Goal: Transaction & Acquisition: Purchase product/service

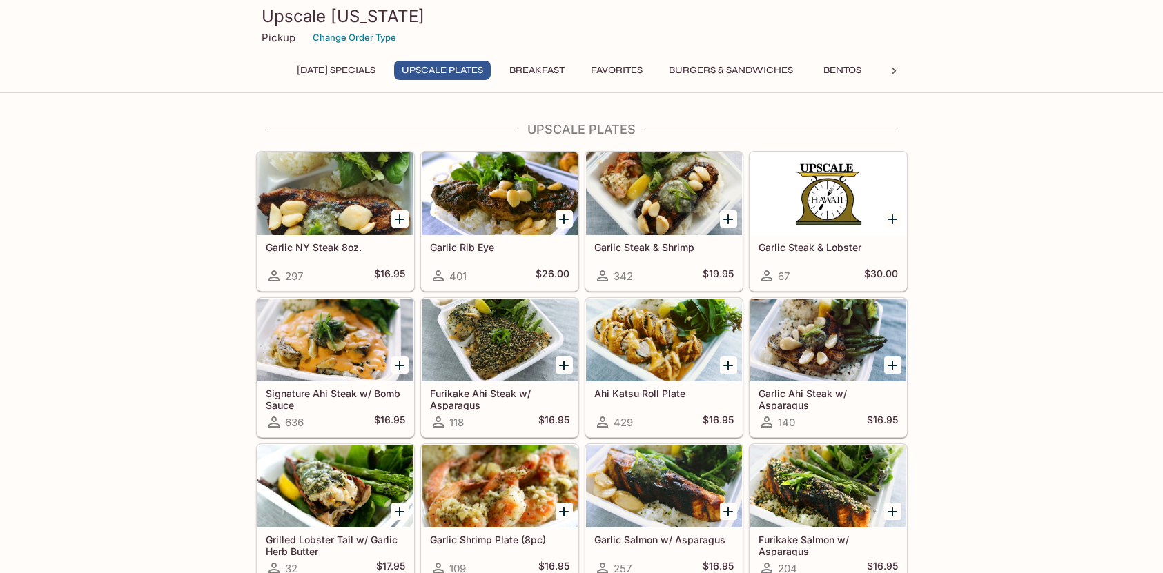
scroll to position [69, 0]
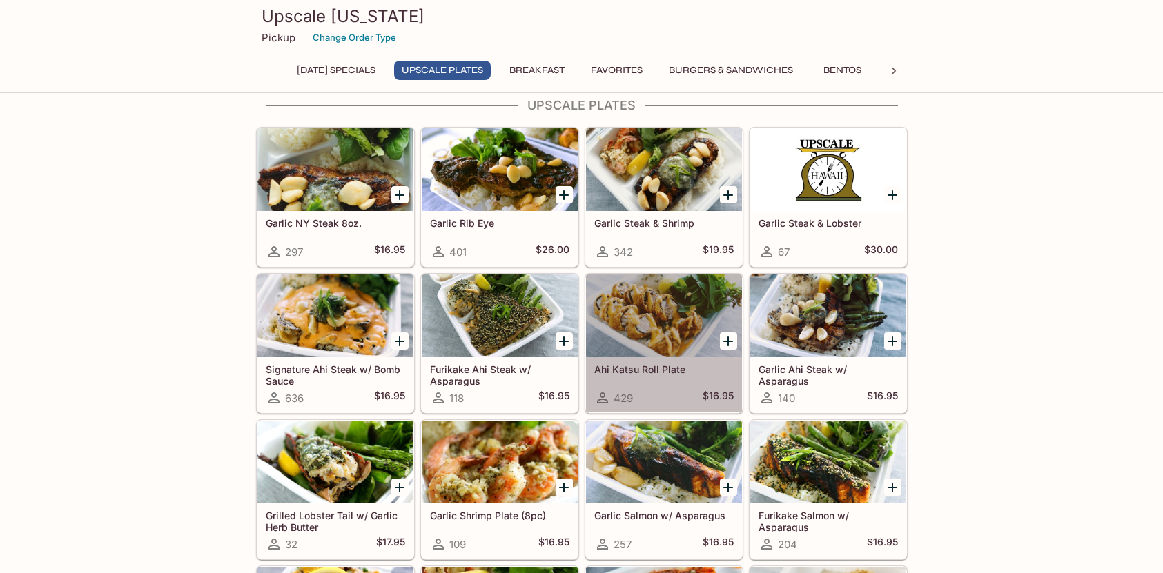
click at [640, 317] on div at bounding box center [664, 316] width 156 height 83
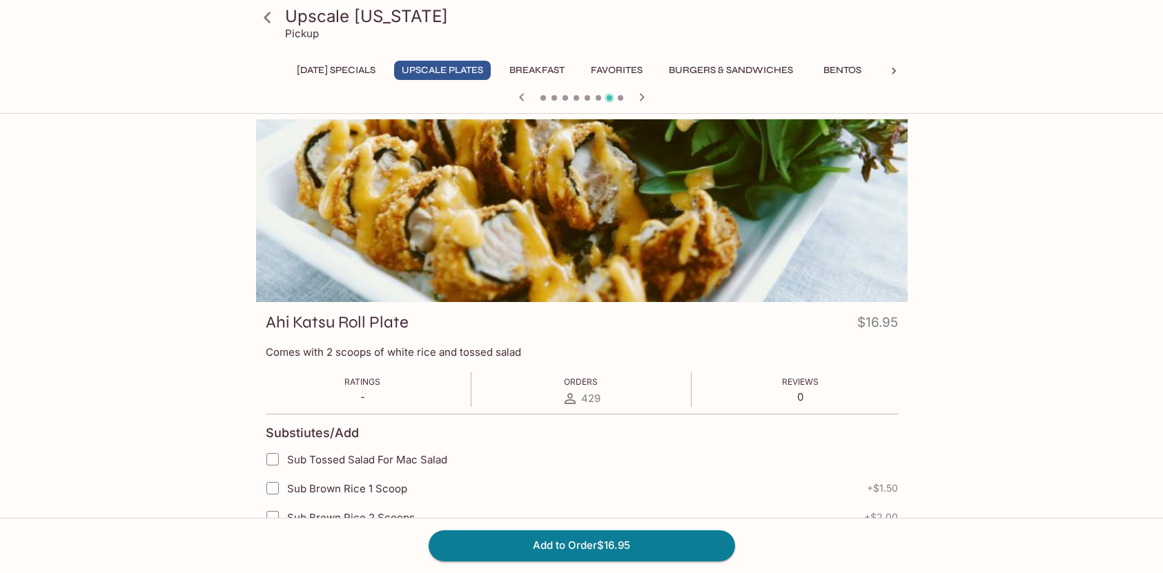
click at [271, 459] on input "Sub Tossed Salad For Mac Salad" at bounding box center [273, 460] width 28 height 28
checkbox input "true"
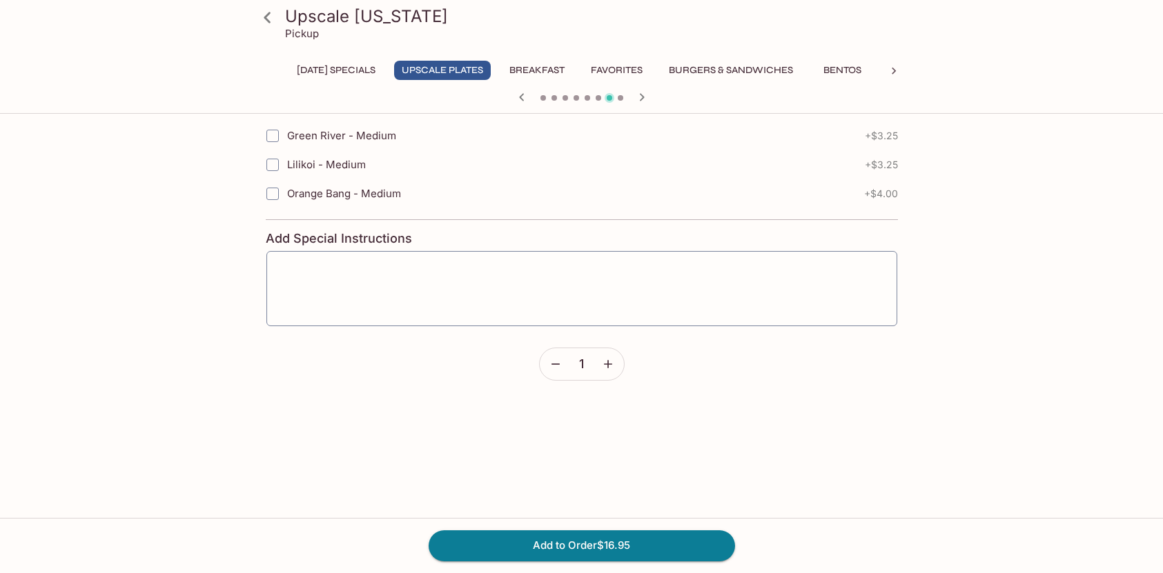
scroll to position [828, 0]
click at [567, 548] on button "Add to Order $16.95" at bounding box center [582, 546] width 306 height 30
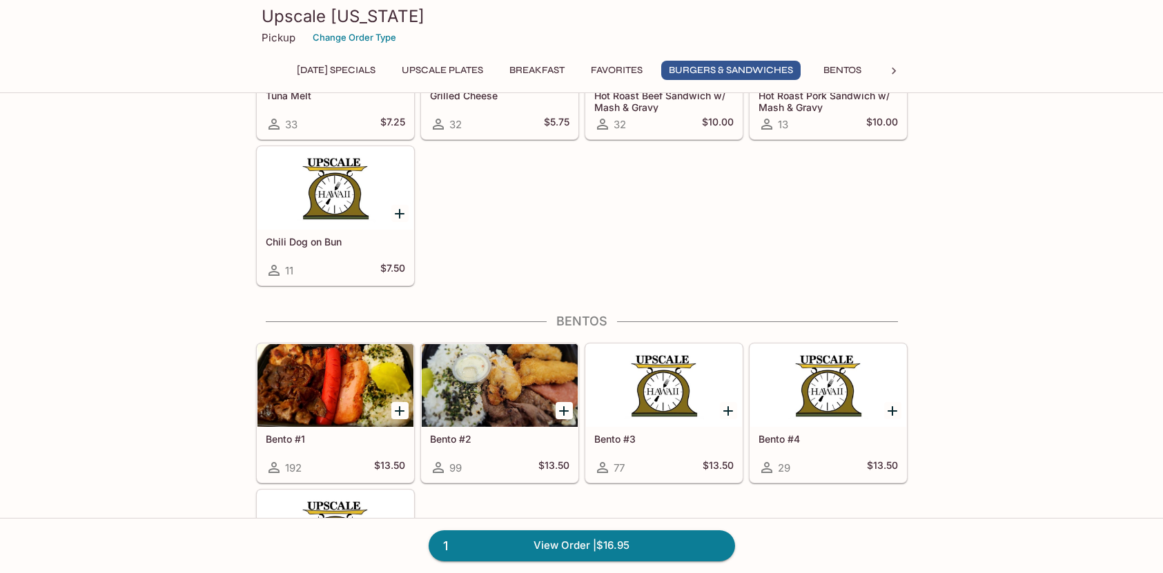
scroll to position [2829, 0]
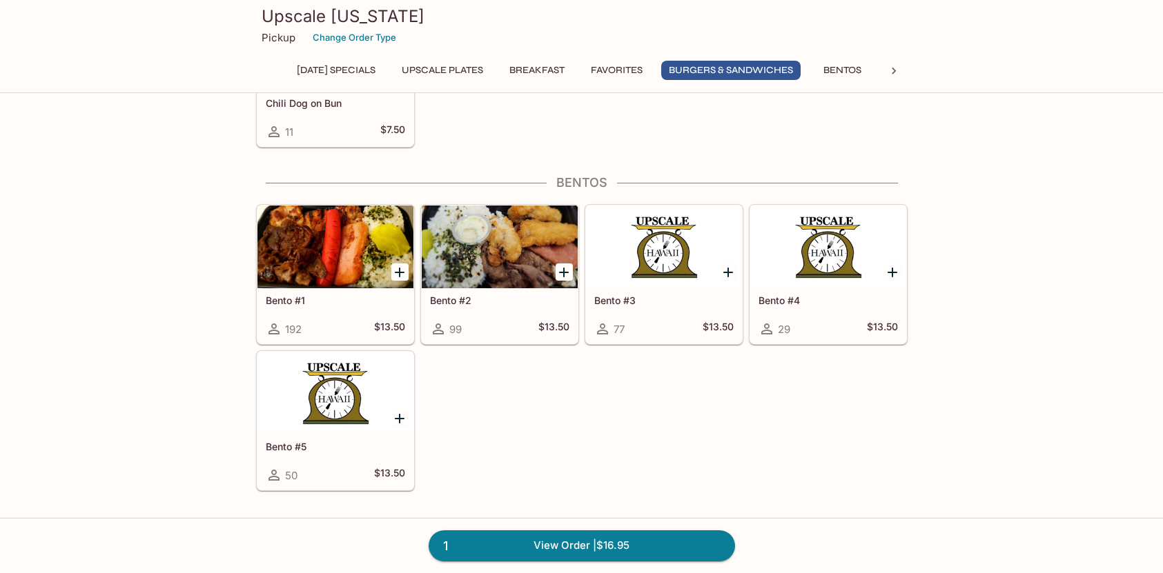
click at [649, 252] on div at bounding box center [664, 247] width 156 height 83
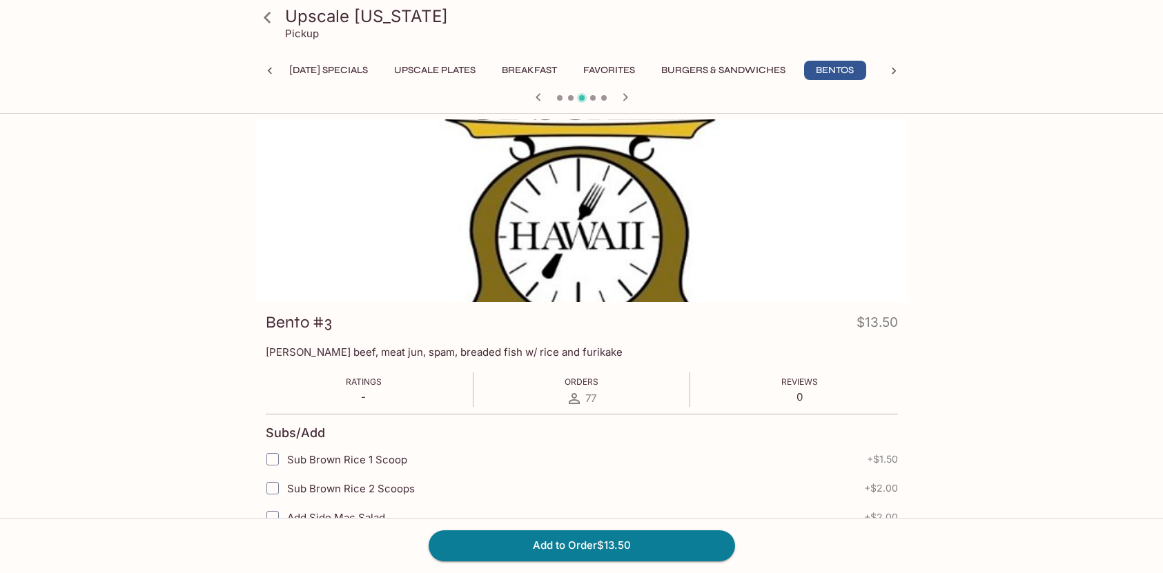
scroll to position [0, 29]
click at [839, 70] on button "Bentos" at bounding box center [814, 70] width 62 height 19
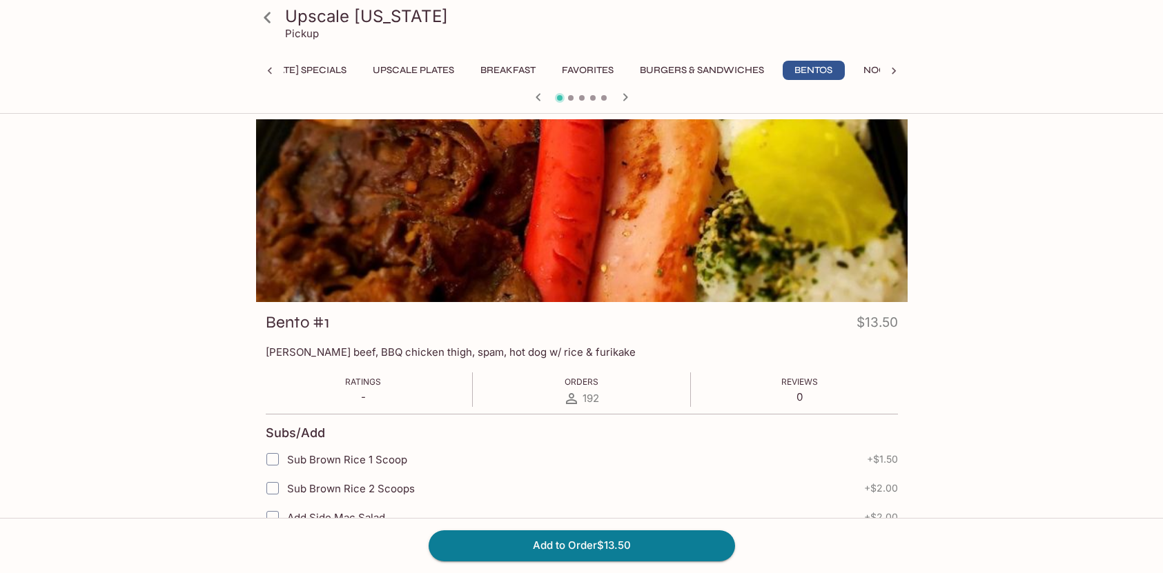
click at [893, 70] on icon at bounding box center [894, 71] width 4 height 7
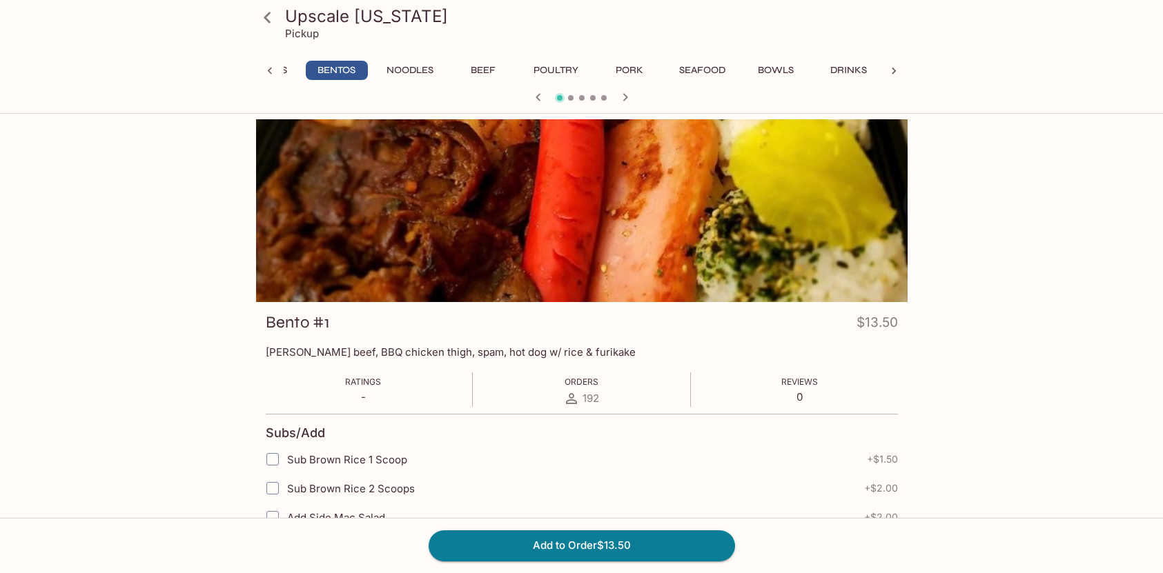
scroll to position [0, 542]
click at [592, 97] on div at bounding box center [581, 98] width 662 height 21
click at [592, 97] on span at bounding box center [593, 98] width 6 height 6
click at [627, 99] on icon "button" at bounding box center [625, 97] width 17 height 17
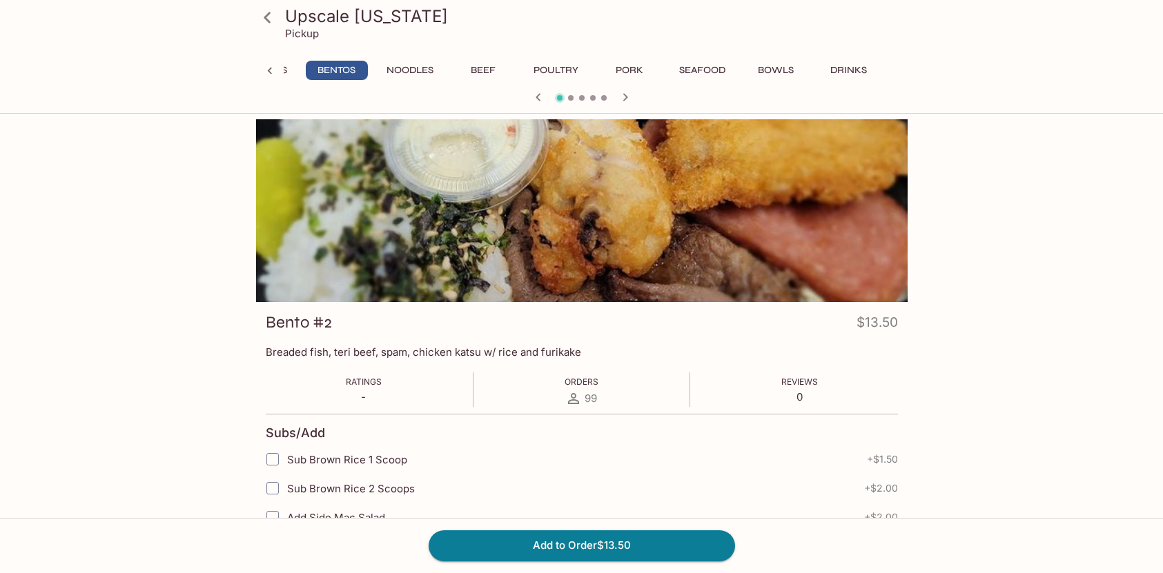
click at [627, 99] on icon "button" at bounding box center [625, 97] width 17 height 17
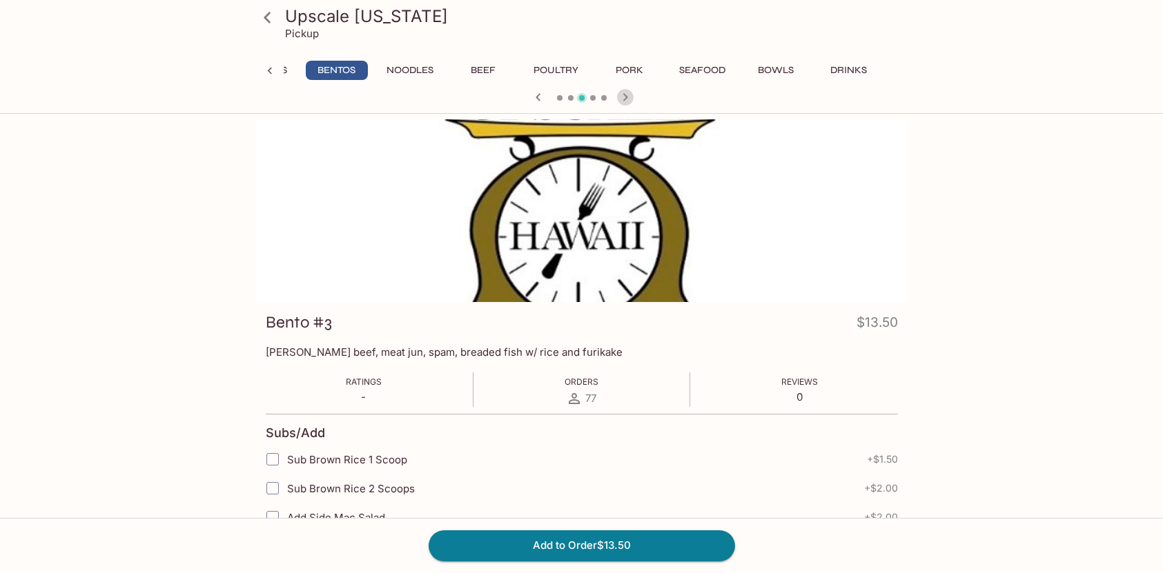
click at [627, 99] on icon "button" at bounding box center [625, 97] width 17 height 17
click at [271, 70] on icon at bounding box center [270, 71] width 14 height 14
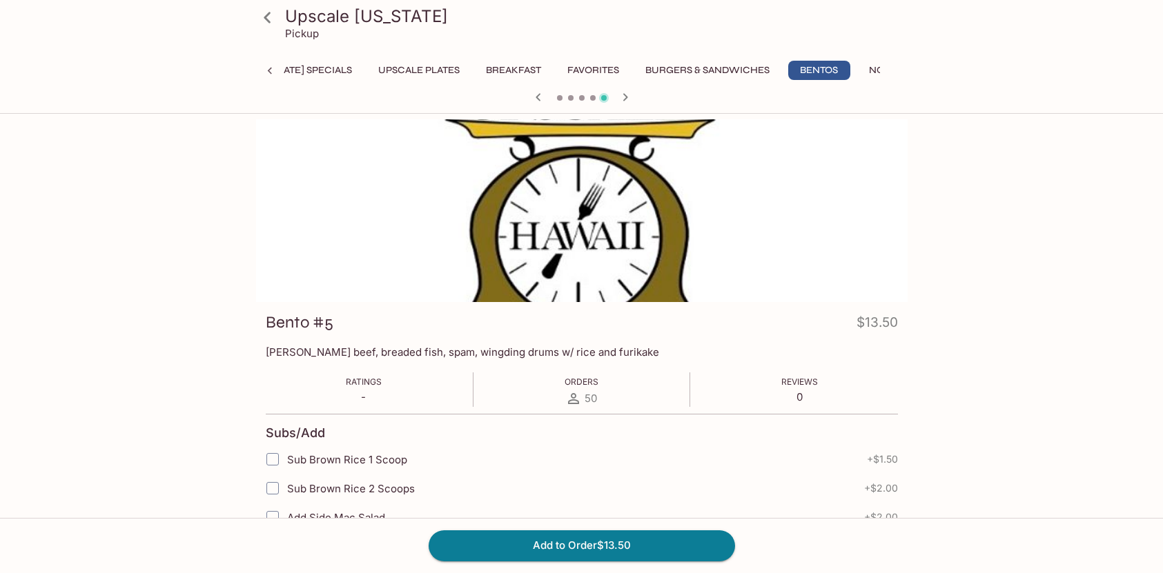
scroll to position [0, 0]
click at [271, 70] on div "[DATE] Specials UPSCALE Plates Breakfast Favorites Burgers & Sandwiches Bentos …" at bounding box center [581, 75] width 651 height 28
click at [338, 68] on button "[DATE] Specials" at bounding box center [336, 70] width 94 height 19
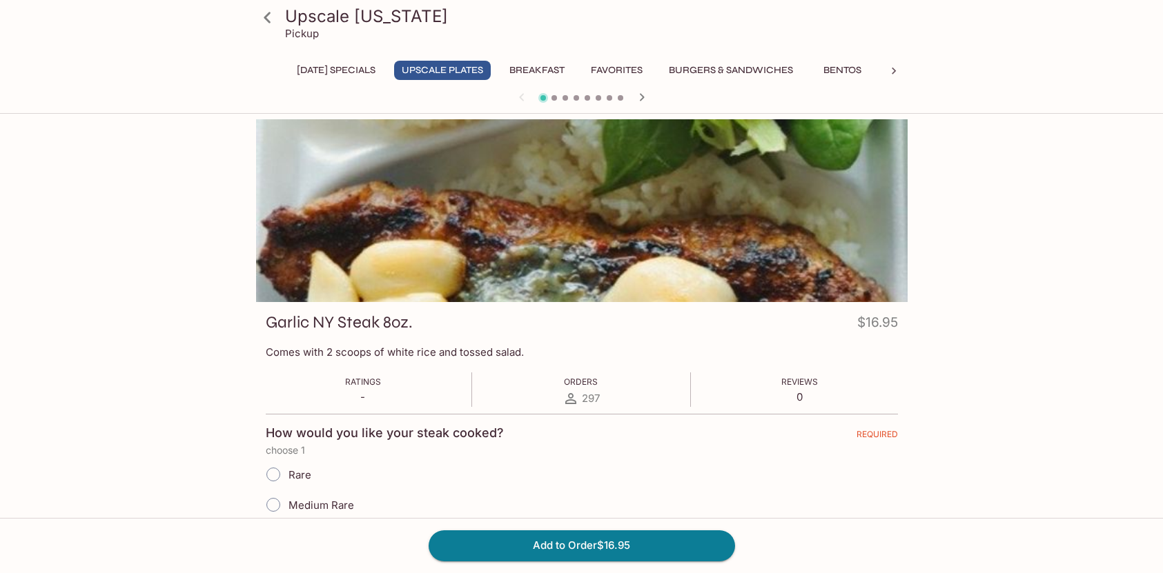
click at [268, 16] on icon at bounding box center [267, 18] width 24 height 24
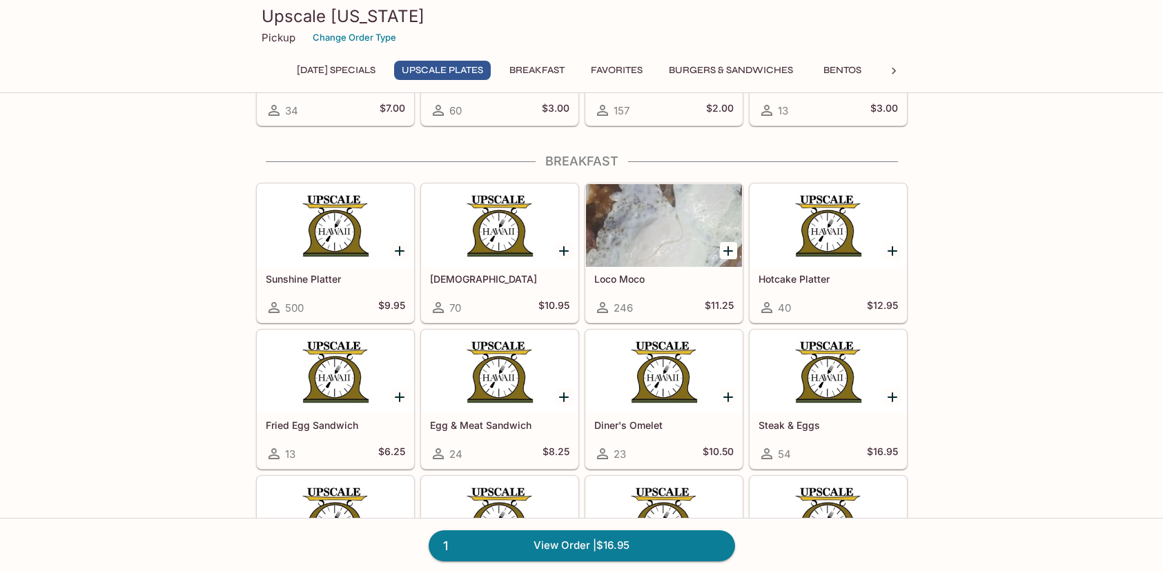
scroll to position [828, 0]
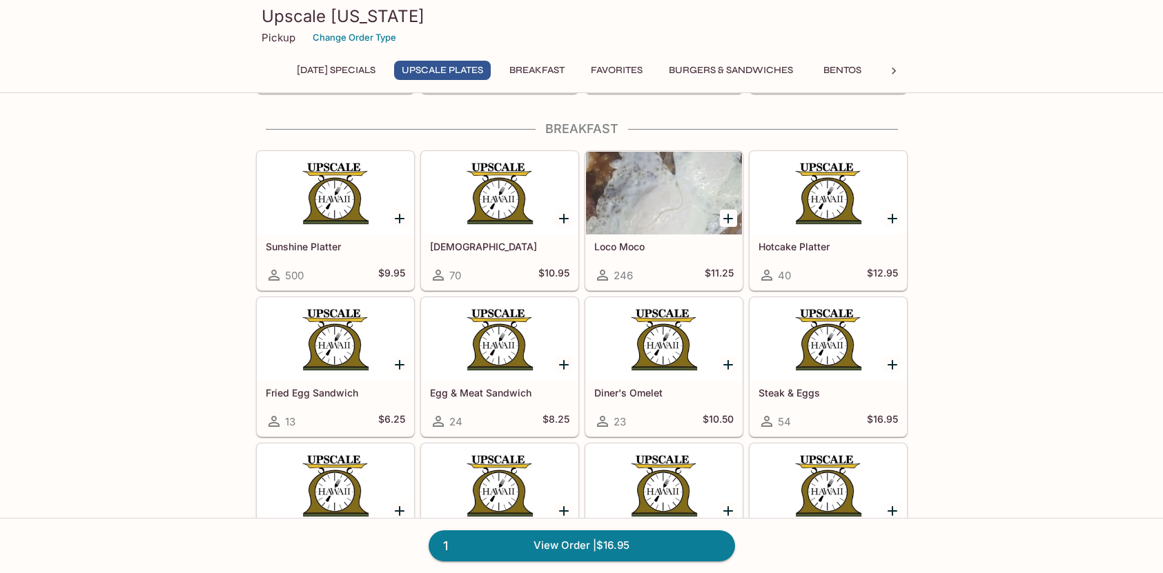
click at [648, 188] on div at bounding box center [664, 193] width 156 height 83
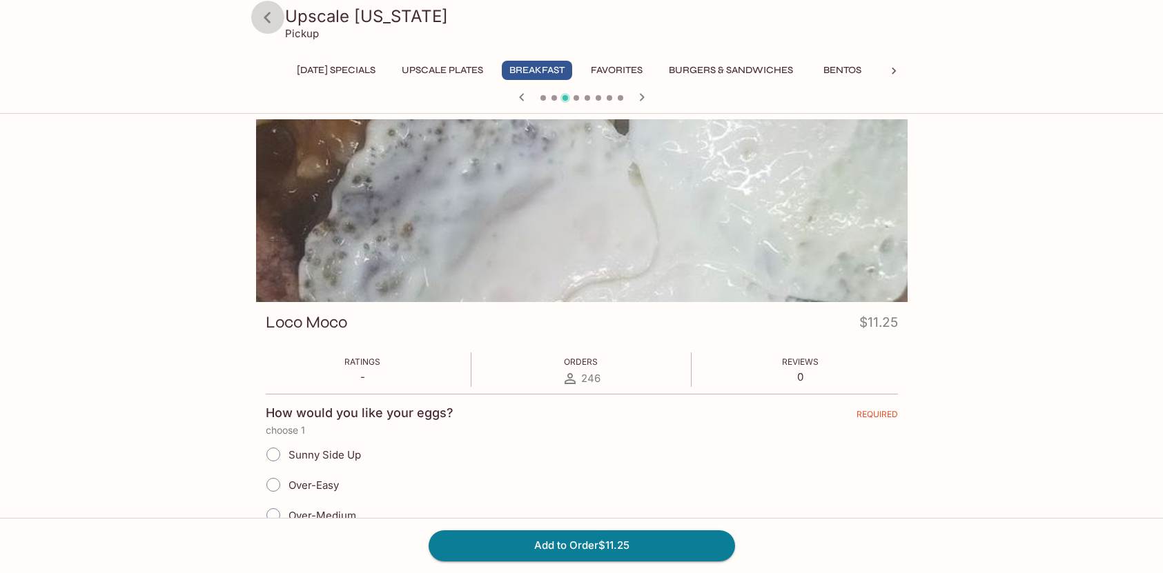
click at [268, 19] on icon at bounding box center [267, 17] width 7 height 11
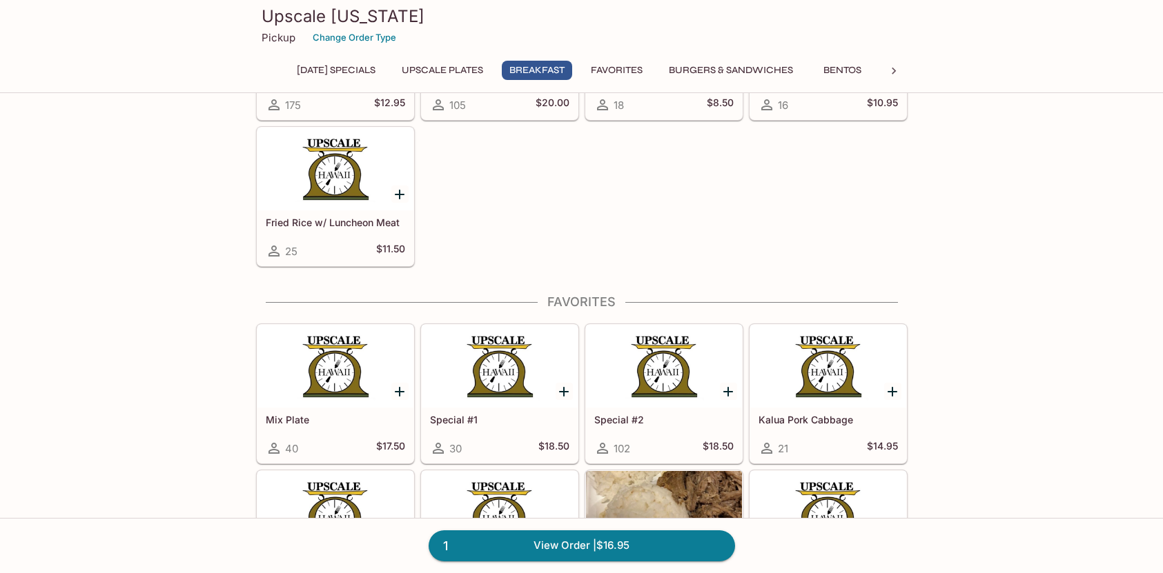
scroll to position [1449, 0]
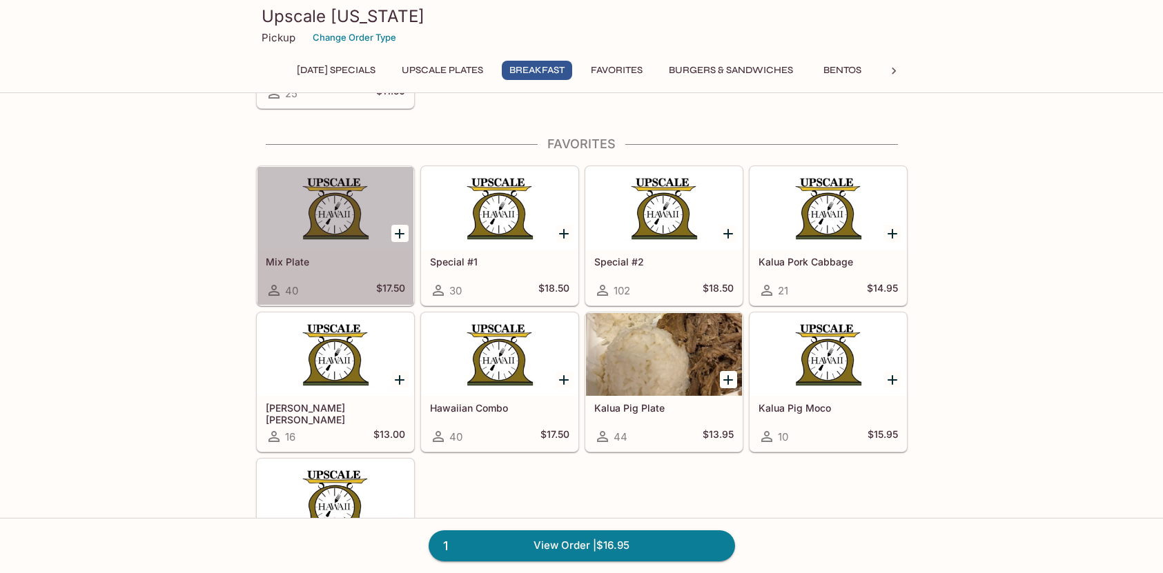
click at [309, 217] on div at bounding box center [335, 208] width 156 height 83
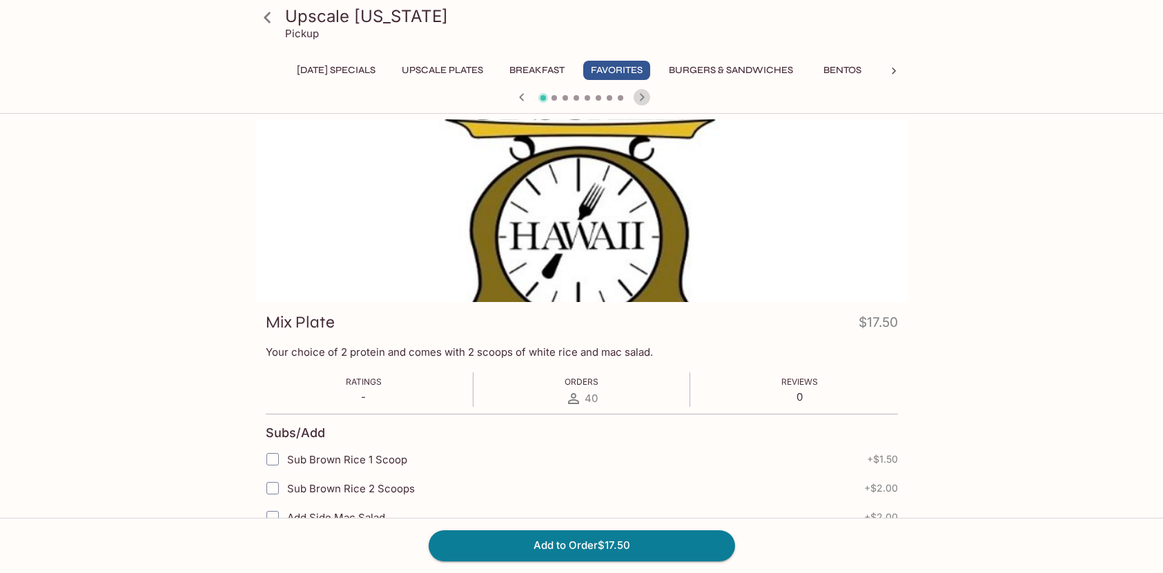
click at [642, 97] on icon "button" at bounding box center [641, 97] width 5 height 8
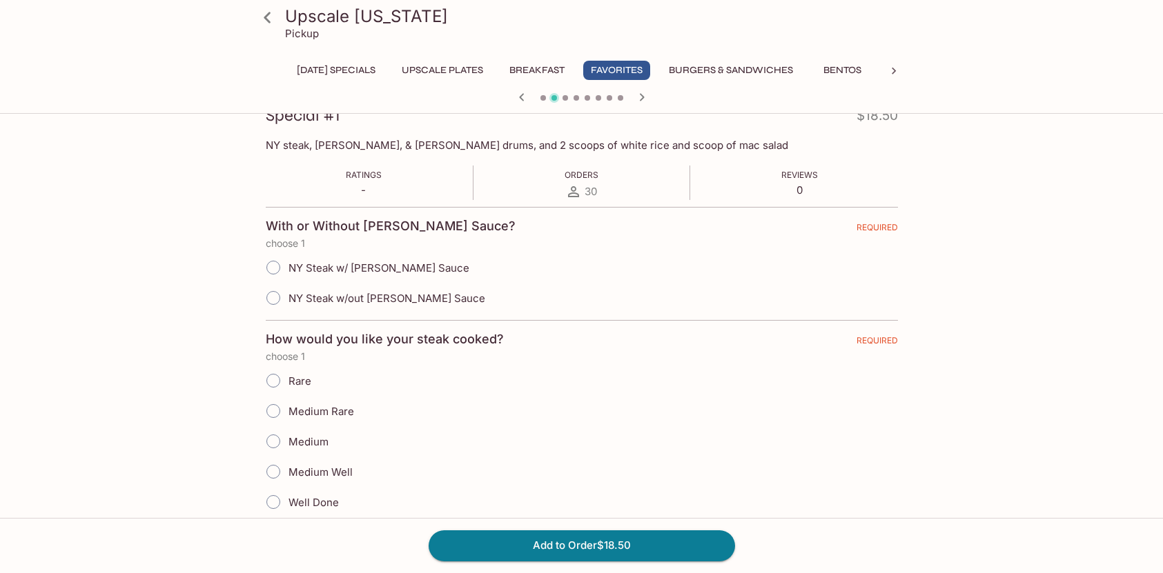
scroll to position [138, 0]
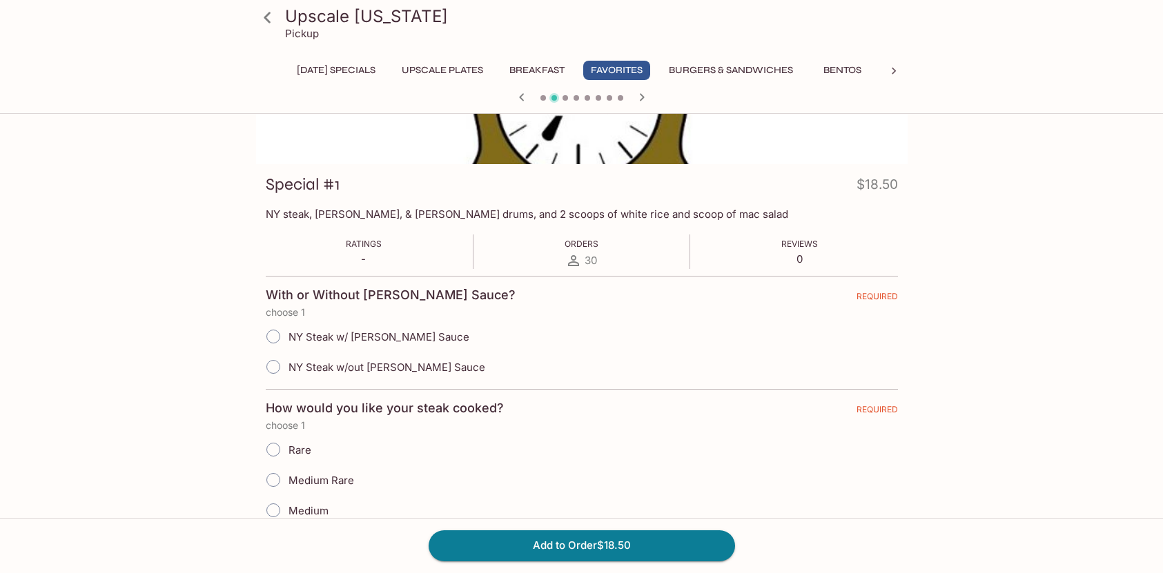
click at [275, 367] on input "NY Steak w/out [PERSON_NAME] Sauce" at bounding box center [273, 367] width 29 height 29
radio input "true"
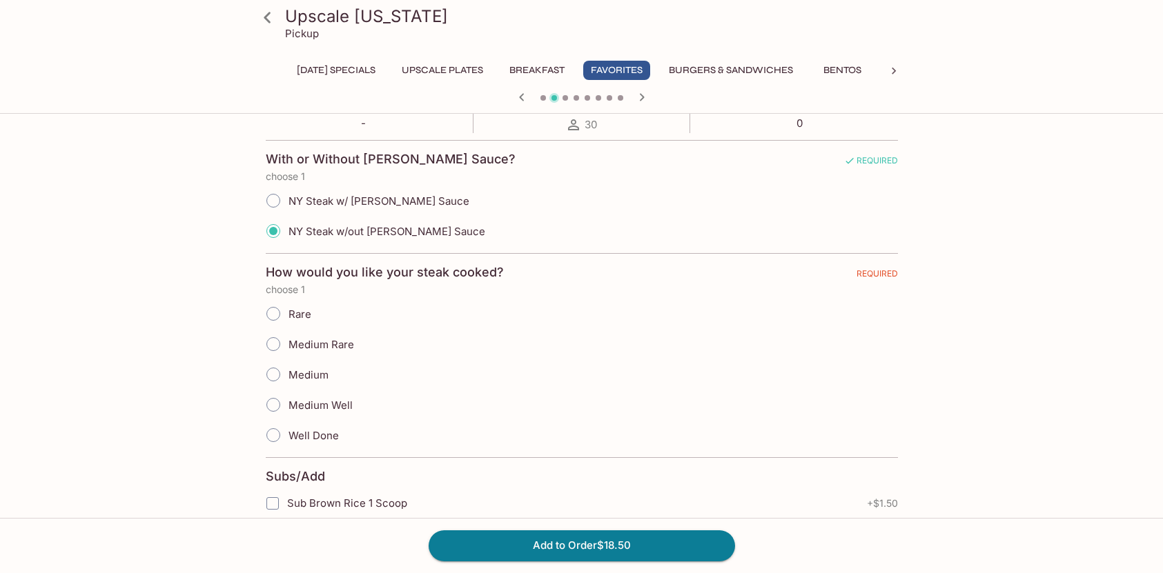
scroll to position [276, 0]
click at [274, 340] on input "Medium Rare" at bounding box center [273, 342] width 29 height 29
radio input "true"
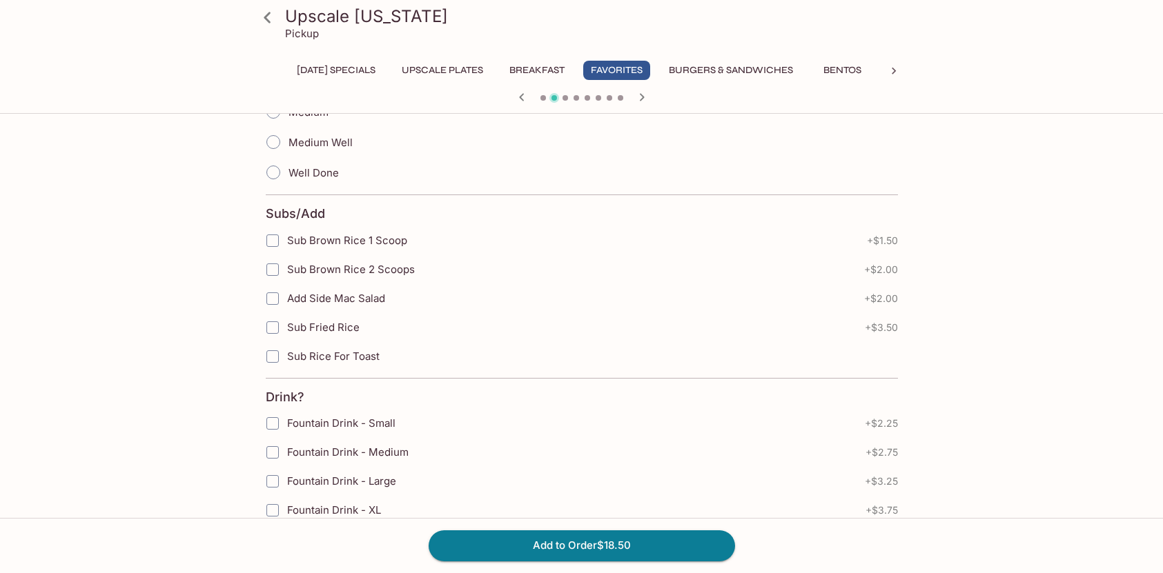
scroll to position [552, 0]
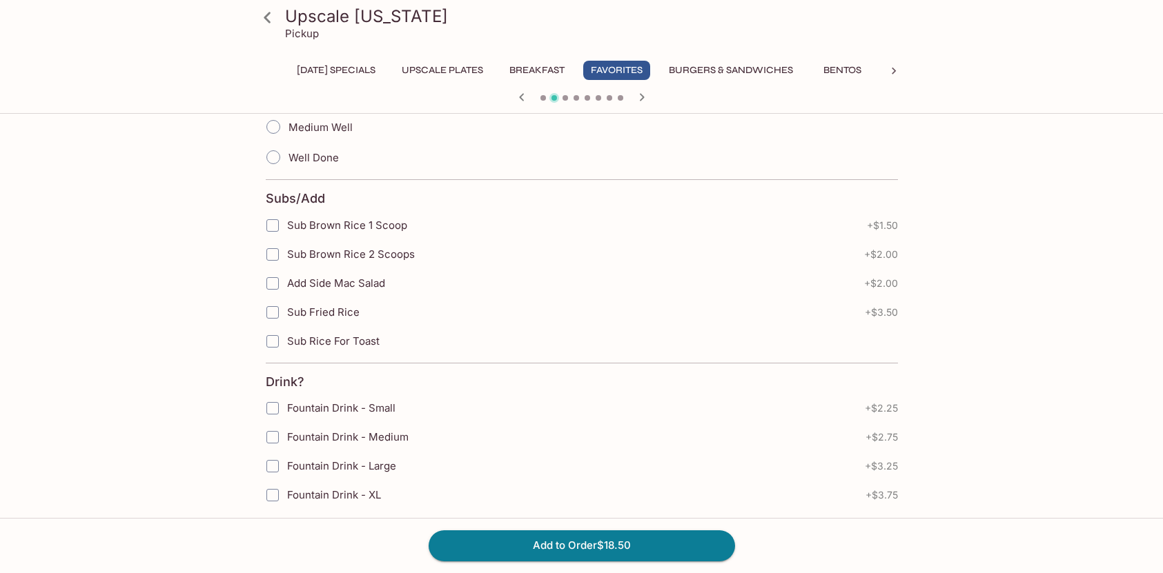
click at [270, 225] on input "Sub Brown Rice 1 Scoop" at bounding box center [273, 226] width 28 height 28
checkbox input "true"
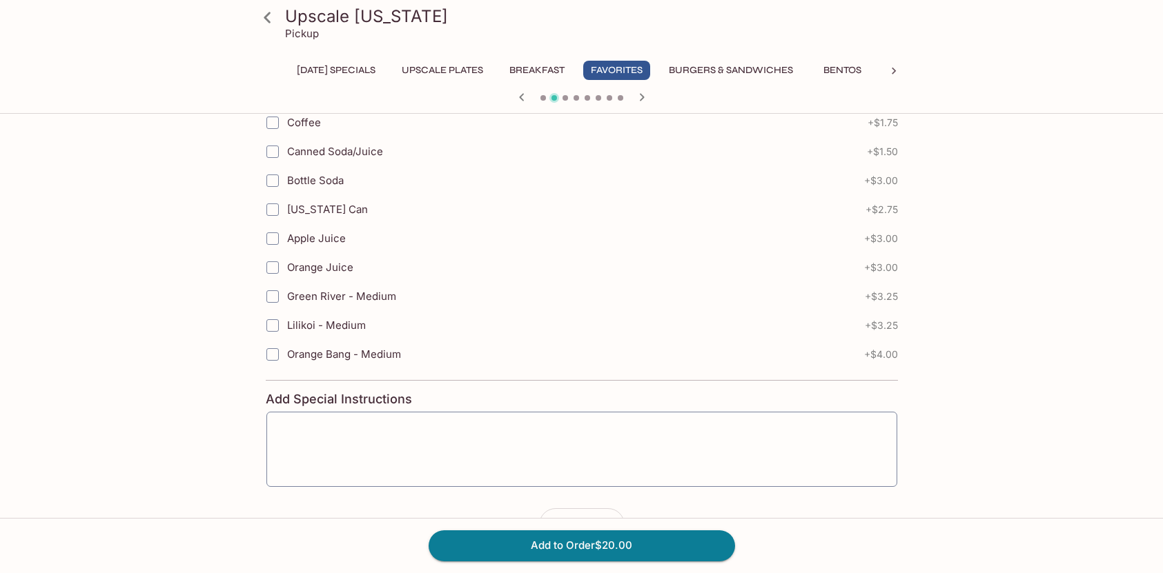
scroll to position [1026, 0]
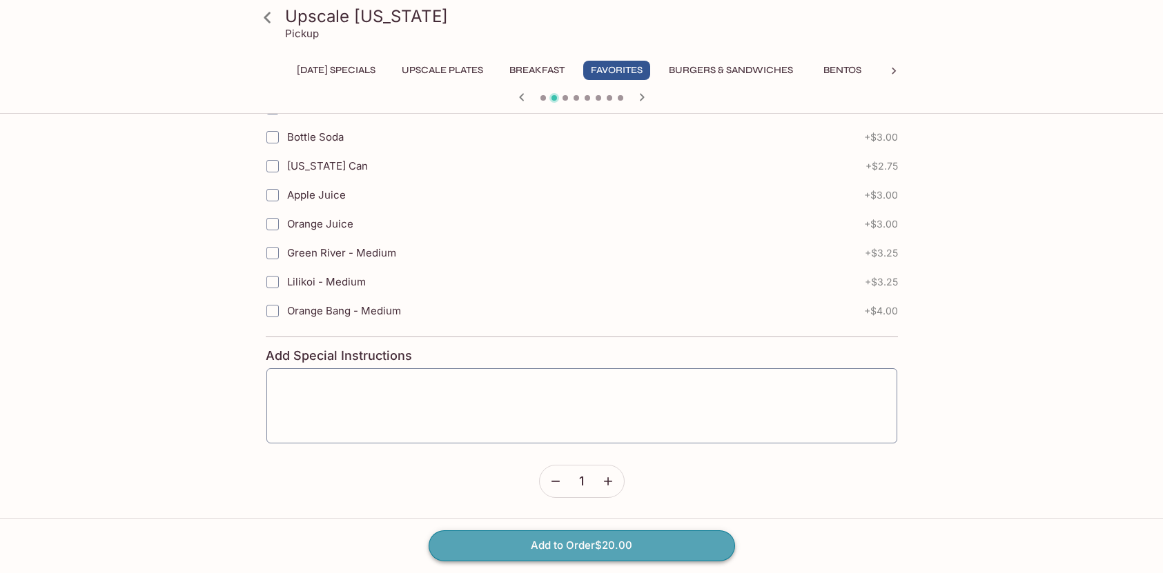
click at [640, 547] on button "Add to Order $20.00" at bounding box center [582, 546] width 306 height 30
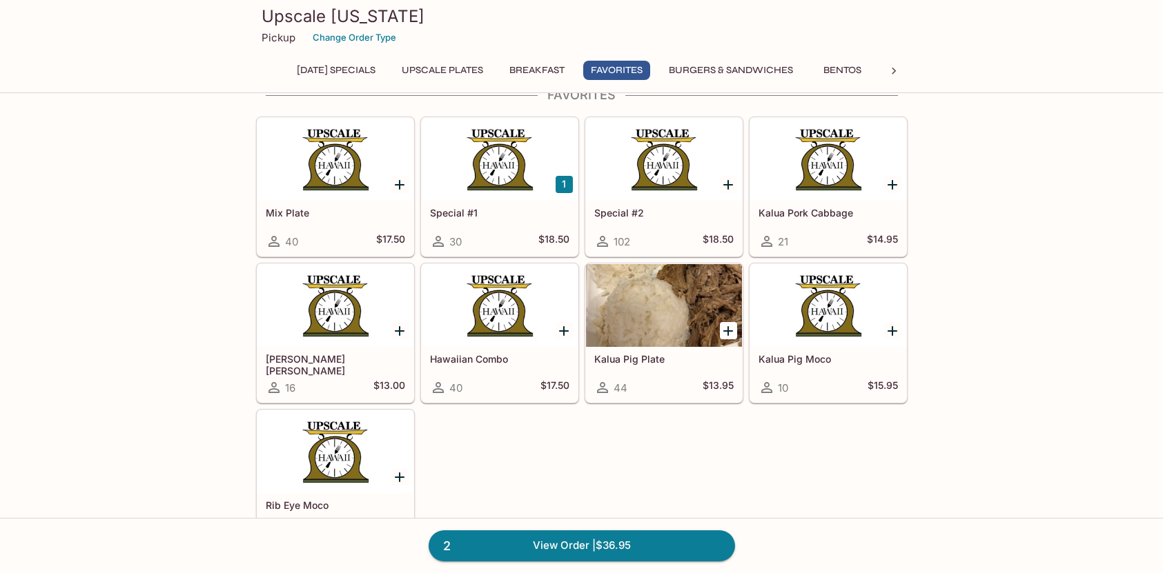
scroll to position [1518, 0]
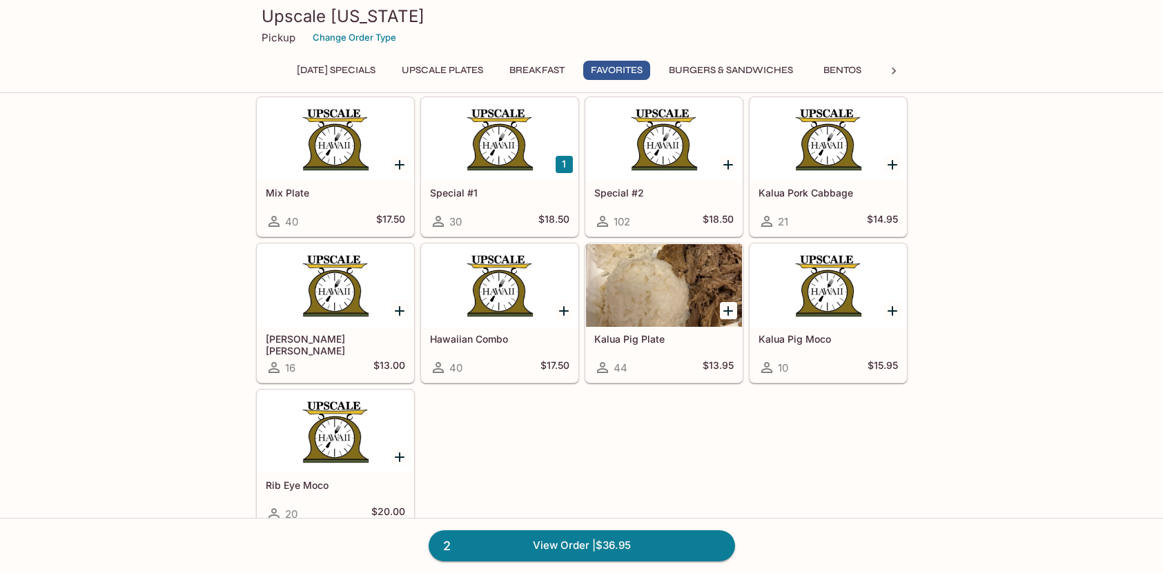
click at [672, 161] on div at bounding box center [664, 139] width 156 height 83
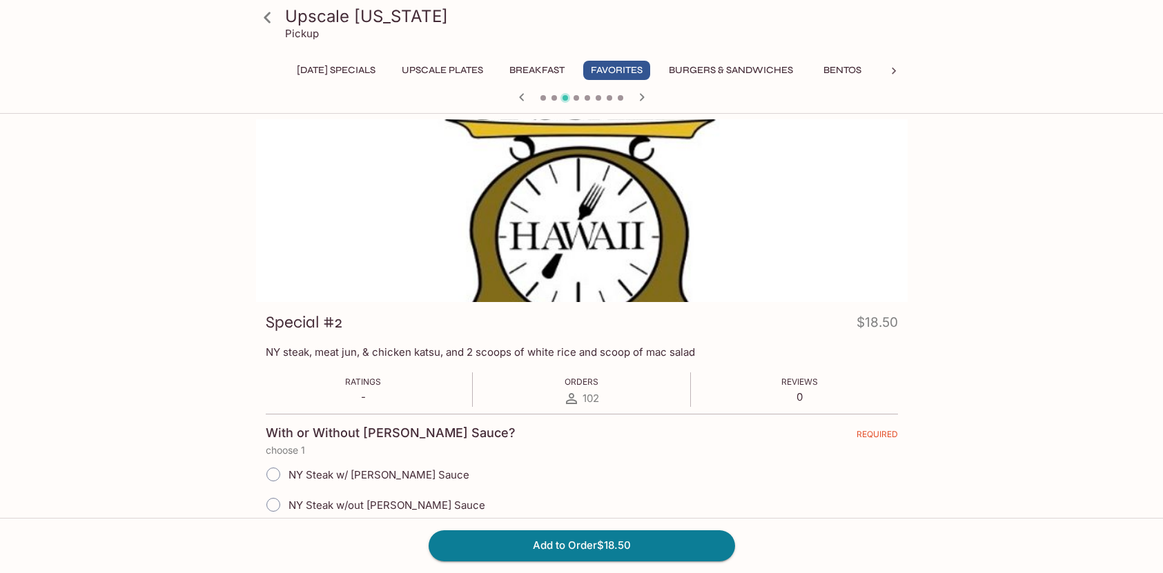
click at [642, 97] on icon "button" at bounding box center [641, 97] width 5 height 8
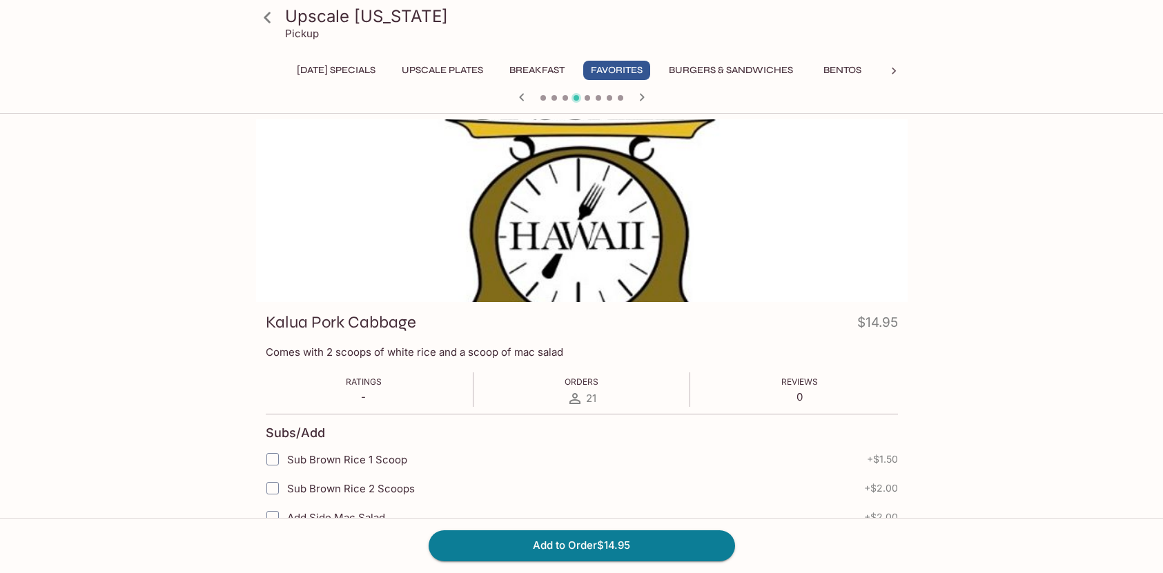
click at [643, 97] on icon "button" at bounding box center [641, 97] width 5 height 8
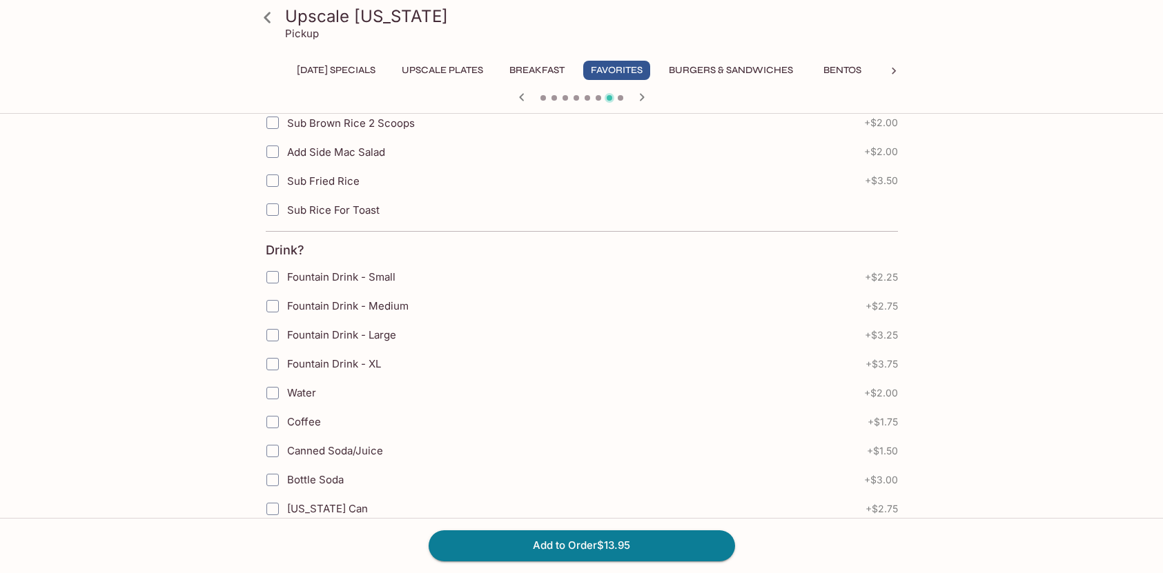
scroll to position [483, 0]
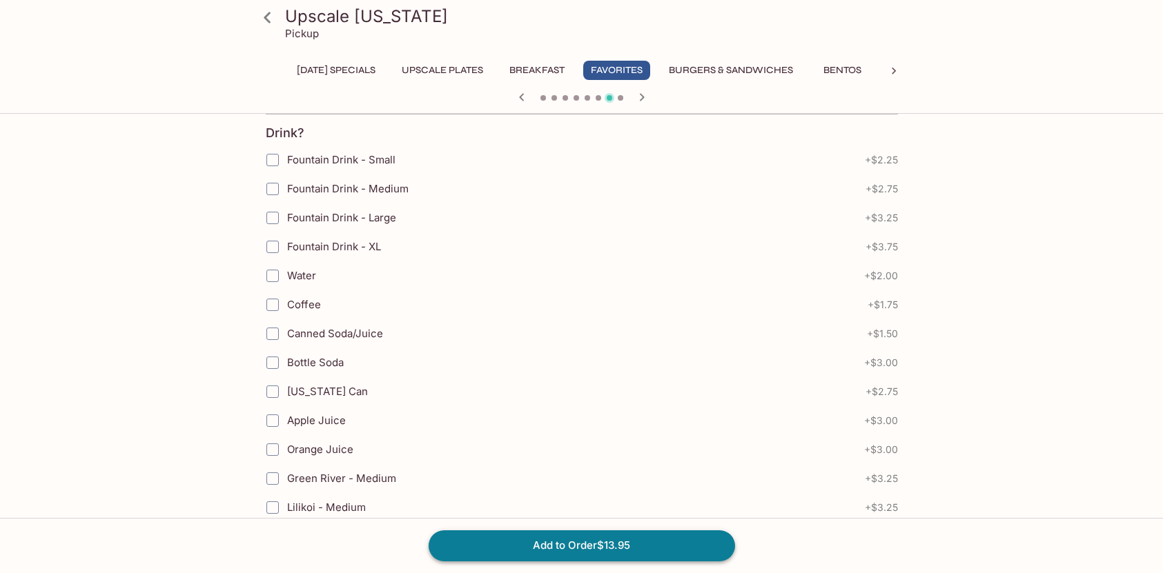
click at [610, 547] on button "Add to Order $13.95" at bounding box center [582, 546] width 306 height 30
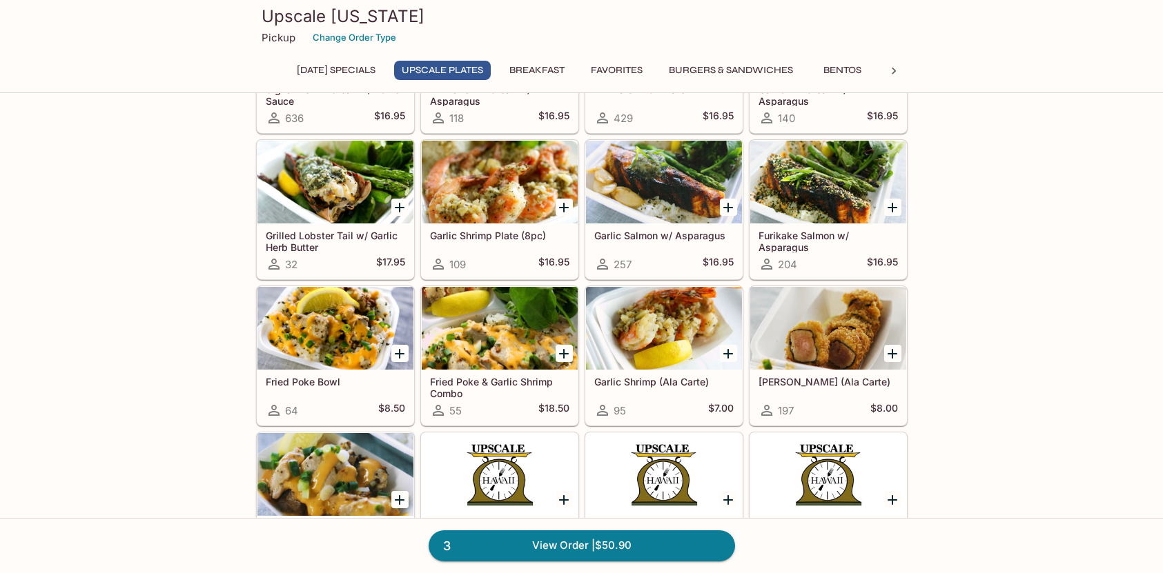
scroll to position [414, 0]
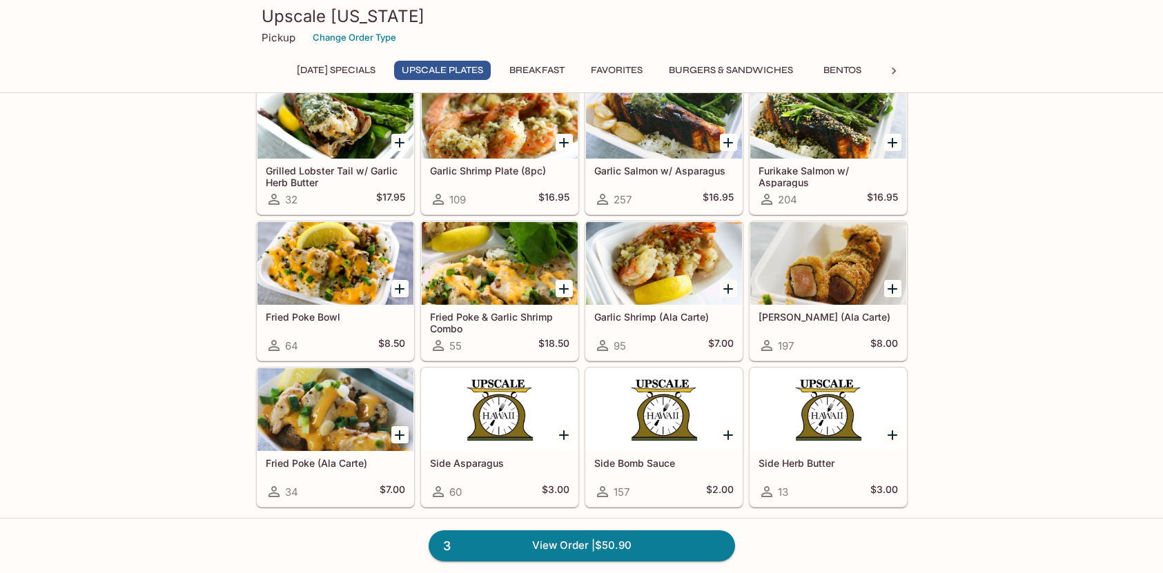
click at [820, 264] on div at bounding box center [828, 263] width 156 height 83
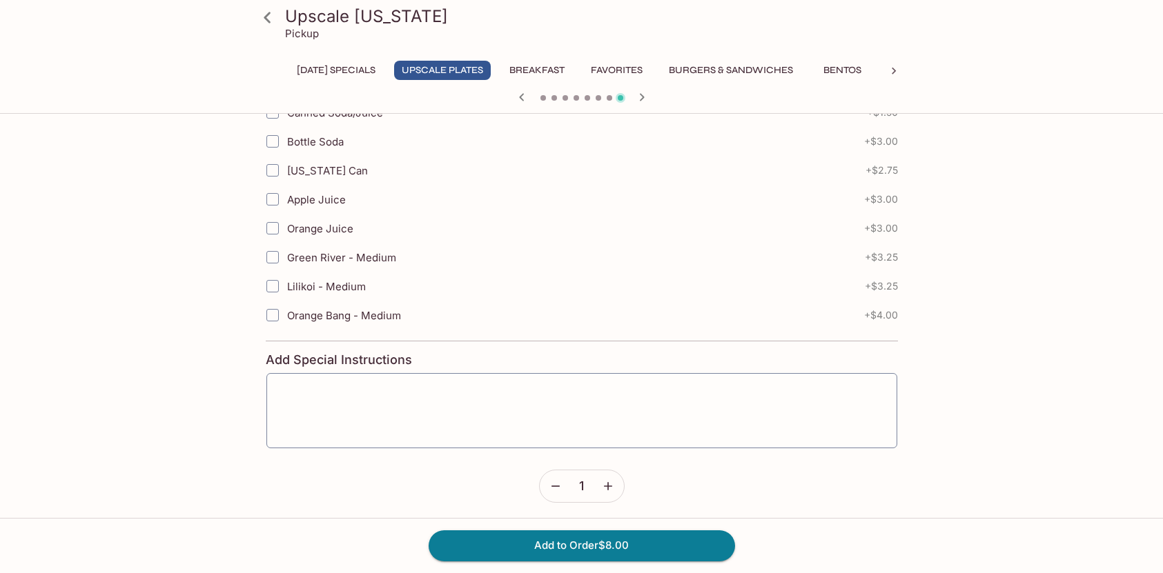
scroll to position [506, 0]
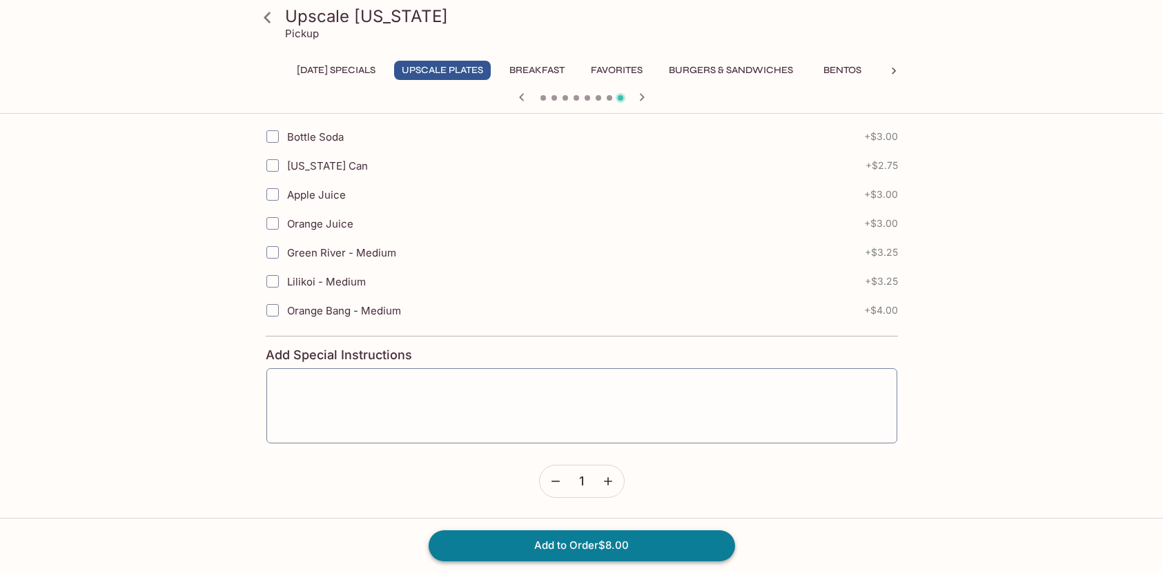
click at [532, 546] on button "Add to Order $8.00" at bounding box center [582, 546] width 306 height 30
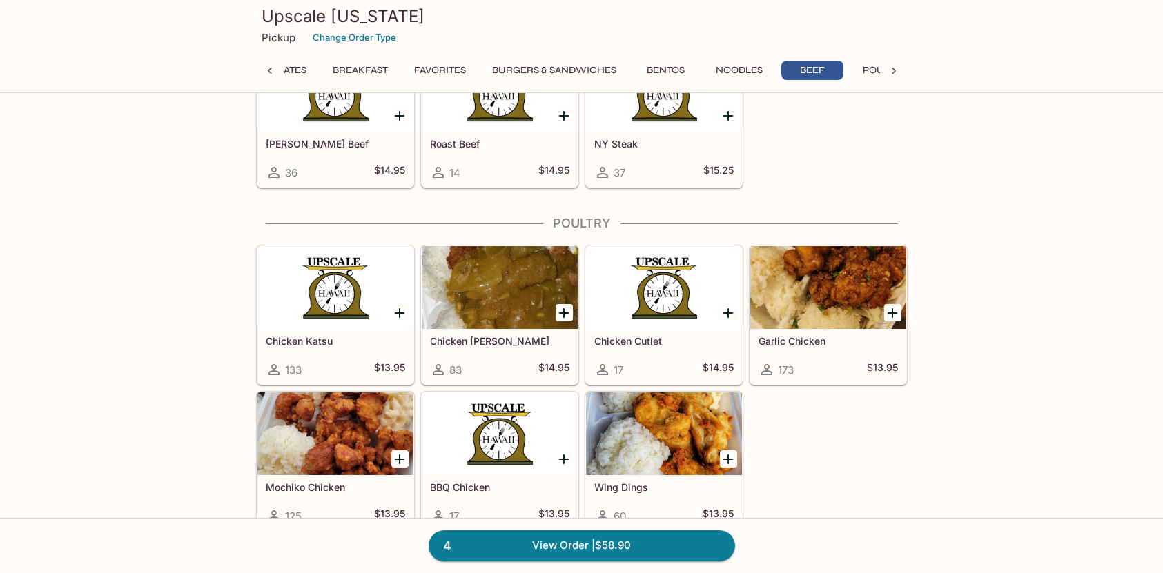
scroll to position [4140, 0]
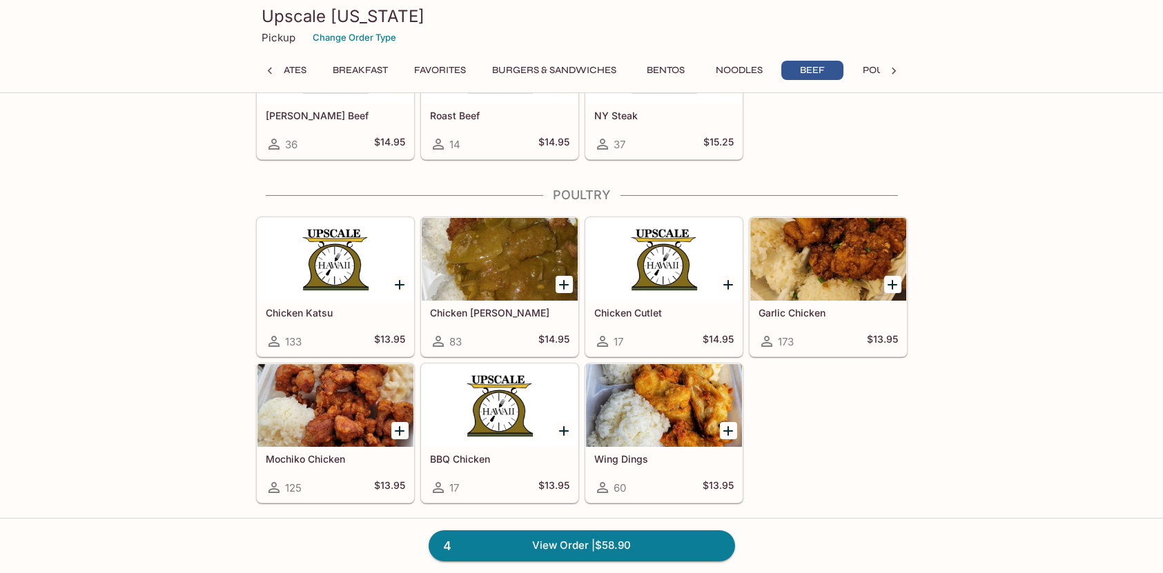
click at [837, 254] on div at bounding box center [828, 259] width 156 height 83
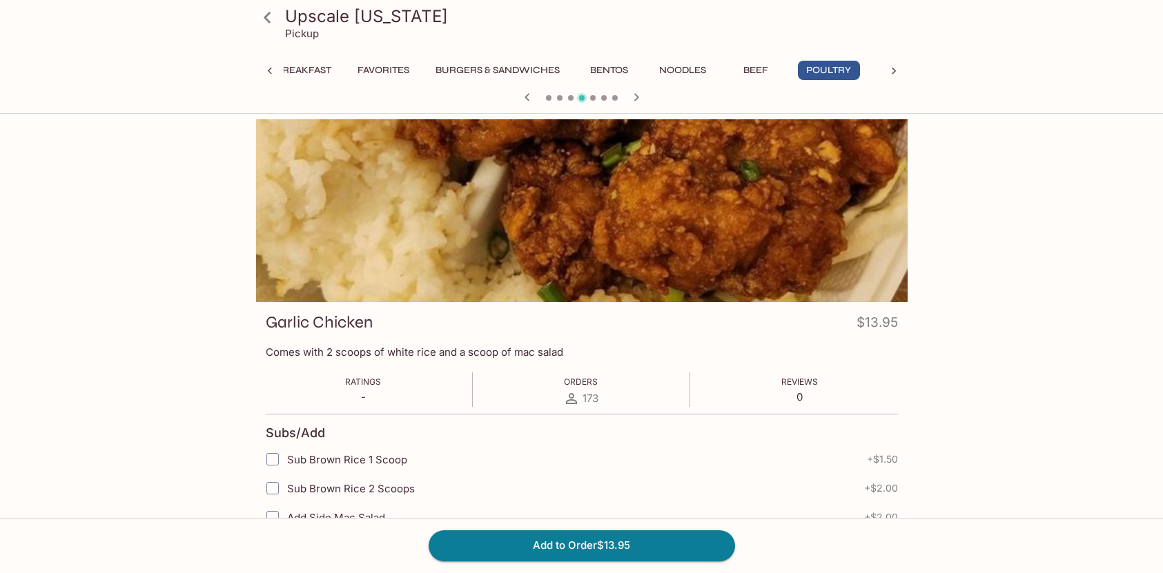
scroll to position [0, 250]
click at [268, 19] on icon at bounding box center [267, 18] width 24 height 24
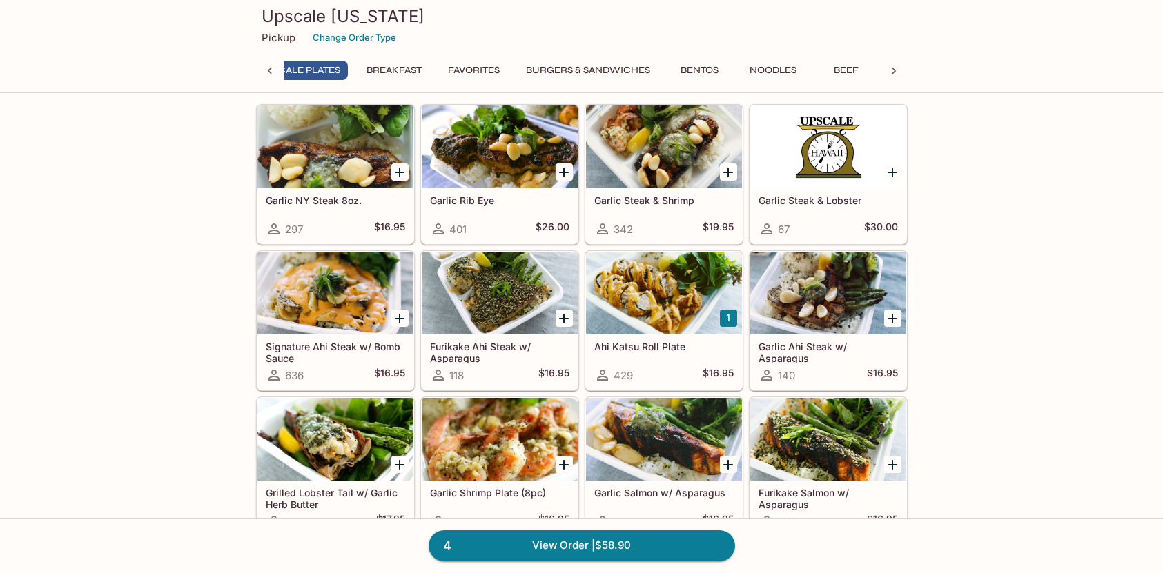
scroll to position [69, 0]
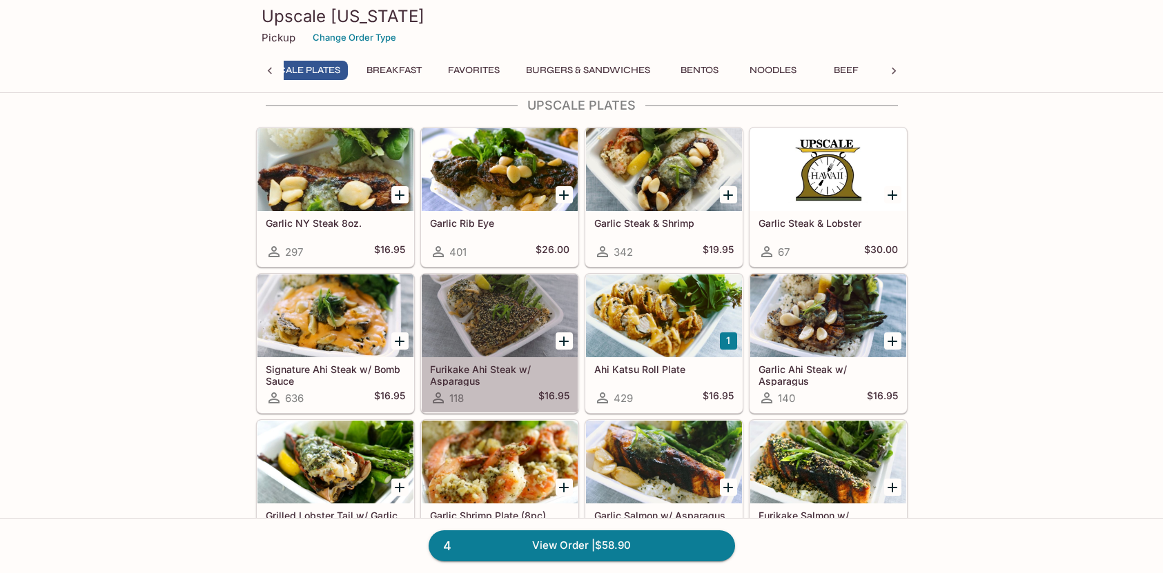
click at [468, 324] on div at bounding box center [500, 316] width 156 height 83
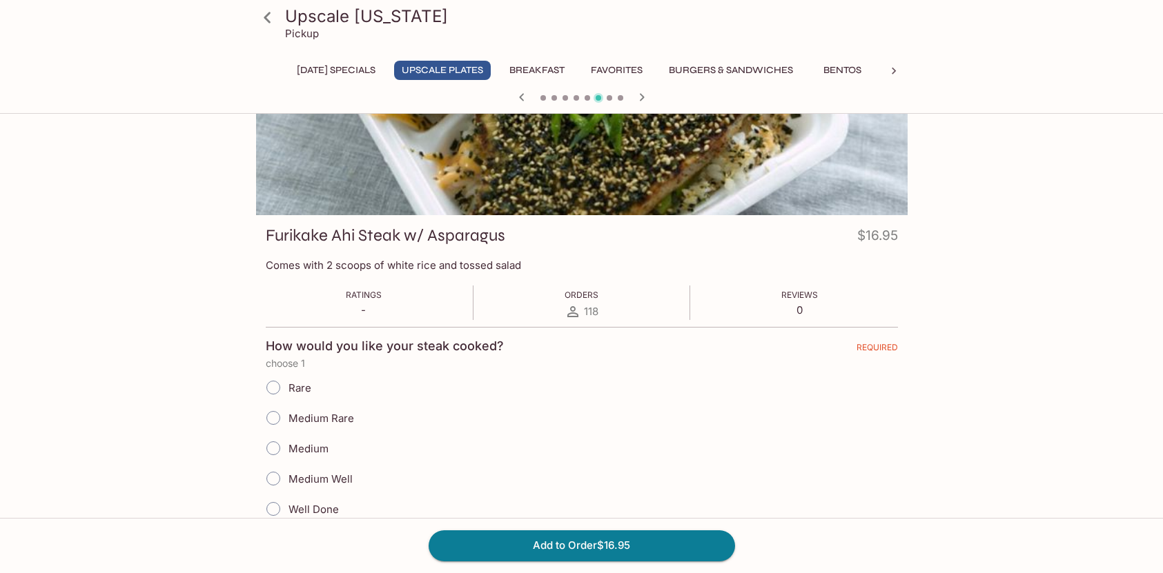
scroll to position [138, 0]
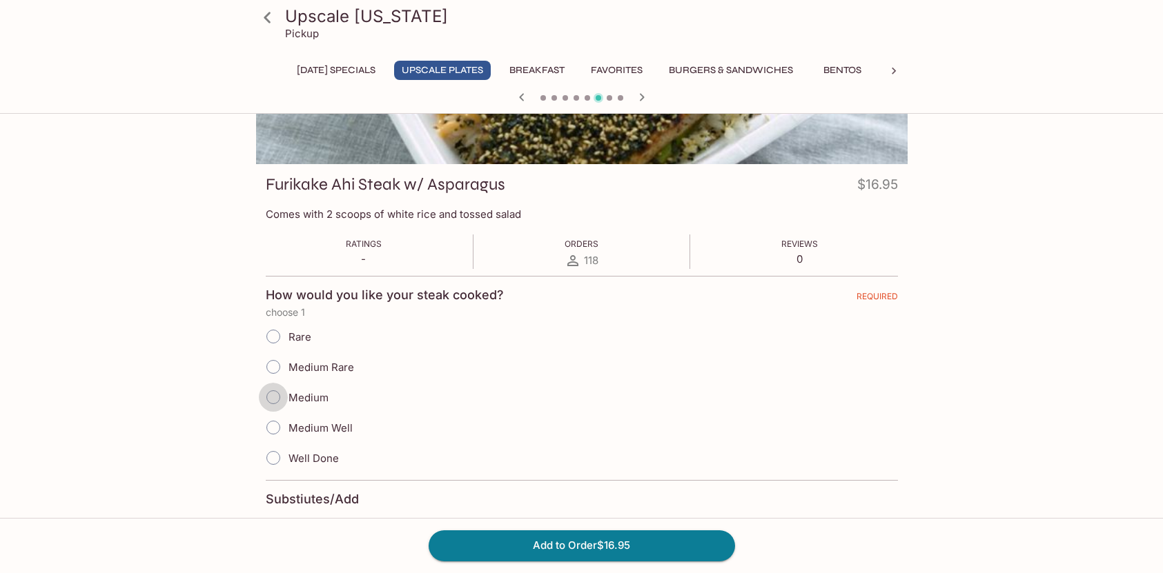
click at [275, 394] on input "Medium" at bounding box center [273, 397] width 29 height 29
radio input "true"
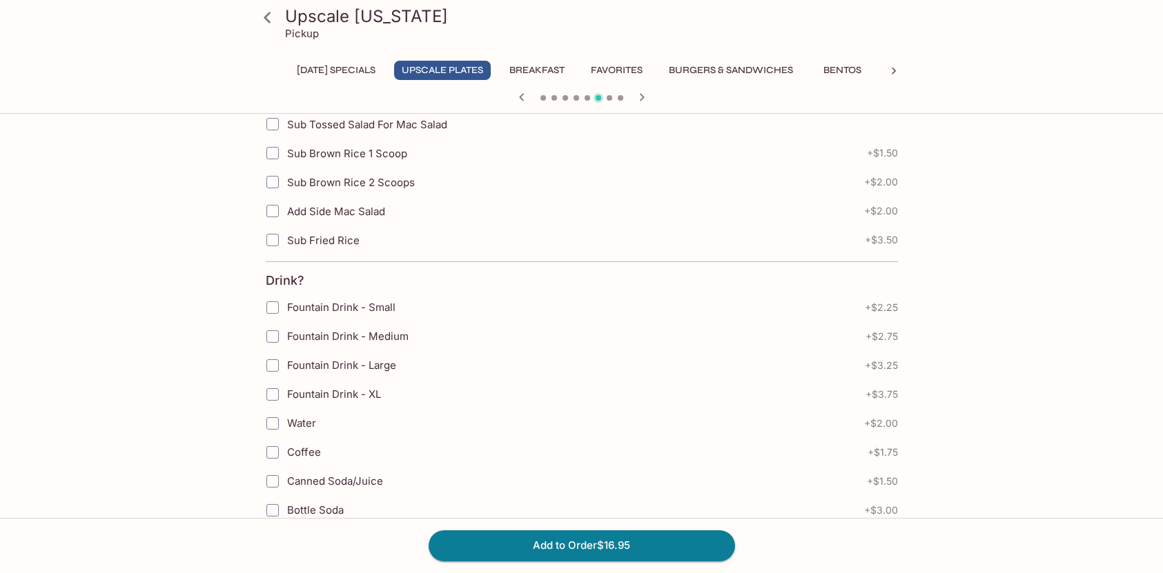
scroll to position [414, 0]
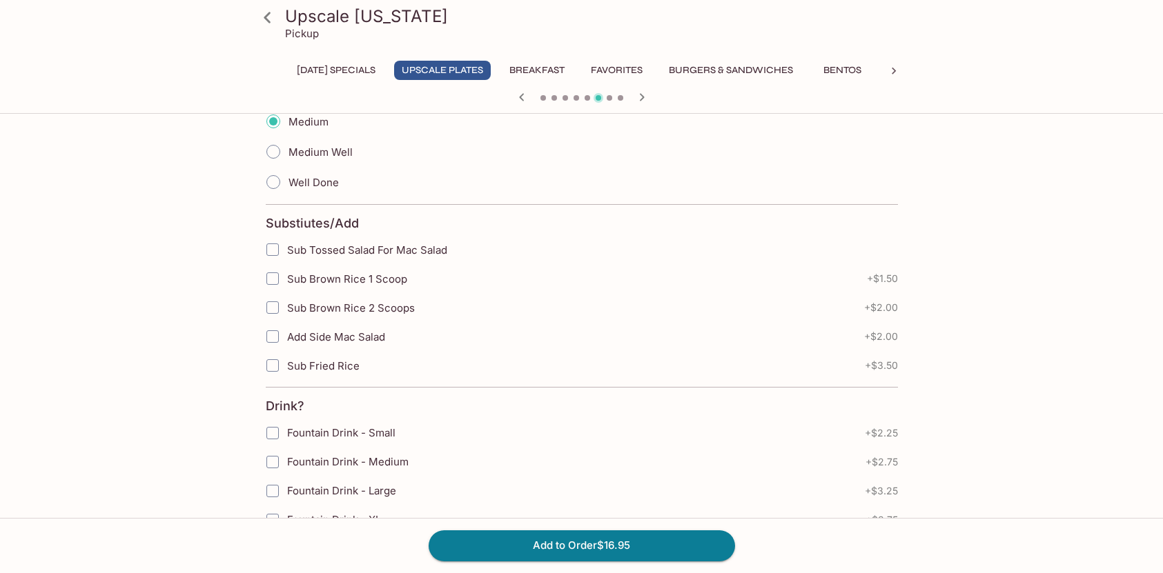
click at [273, 279] on input "Sub Brown Rice 1 Scoop" at bounding box center [273, 279] width 28 height 28
checkbox input "true"
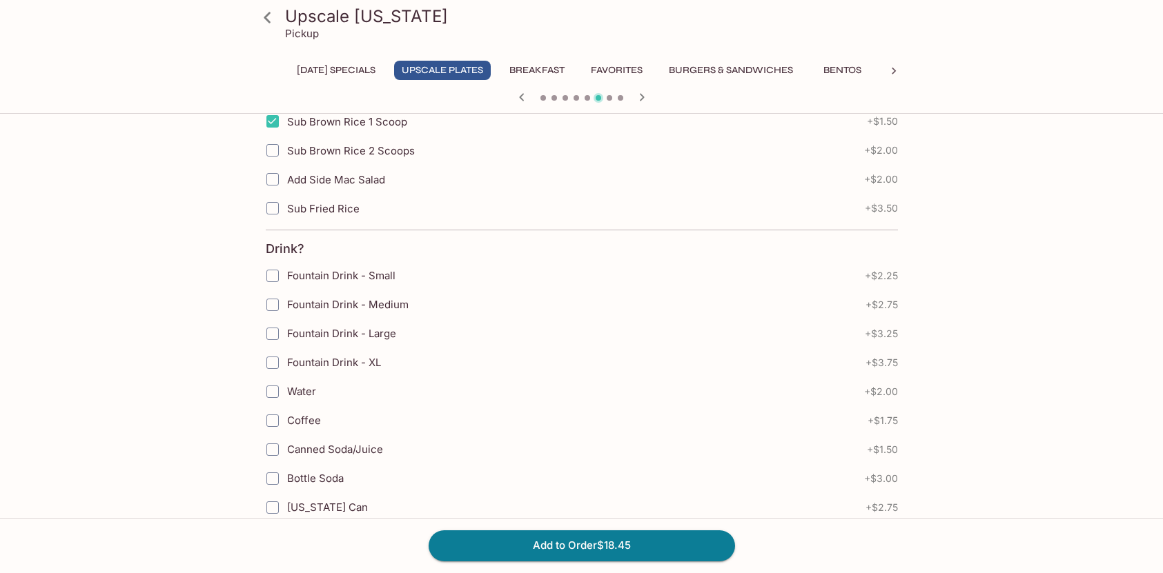
scroll to position [690, 0]
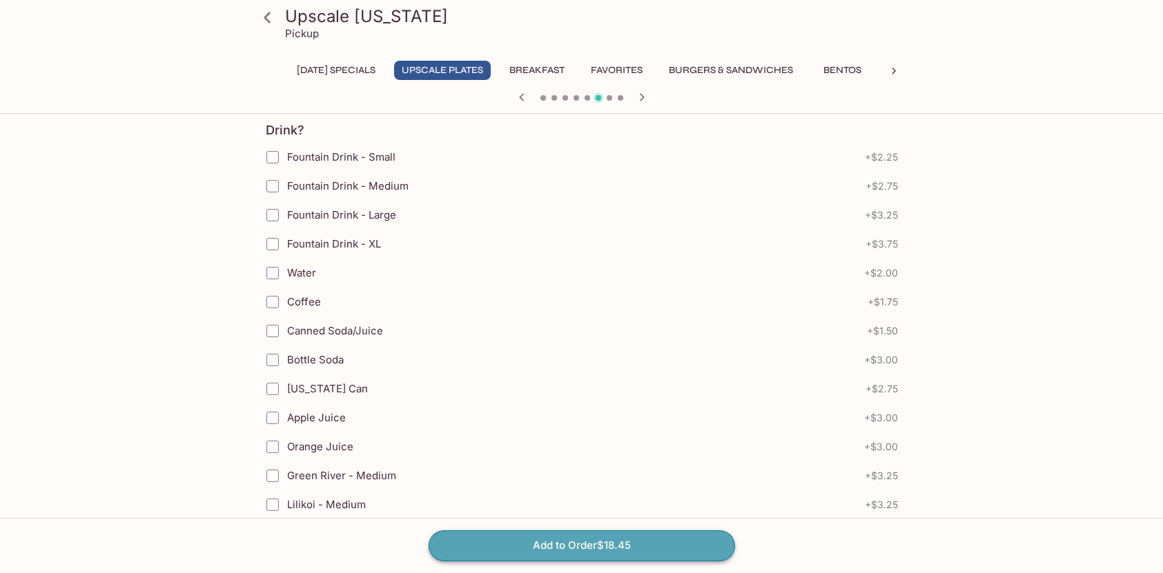
click at [619, 544] on button "Add to Order $18.45" at bounding box center [582, 546] width 306 height 30
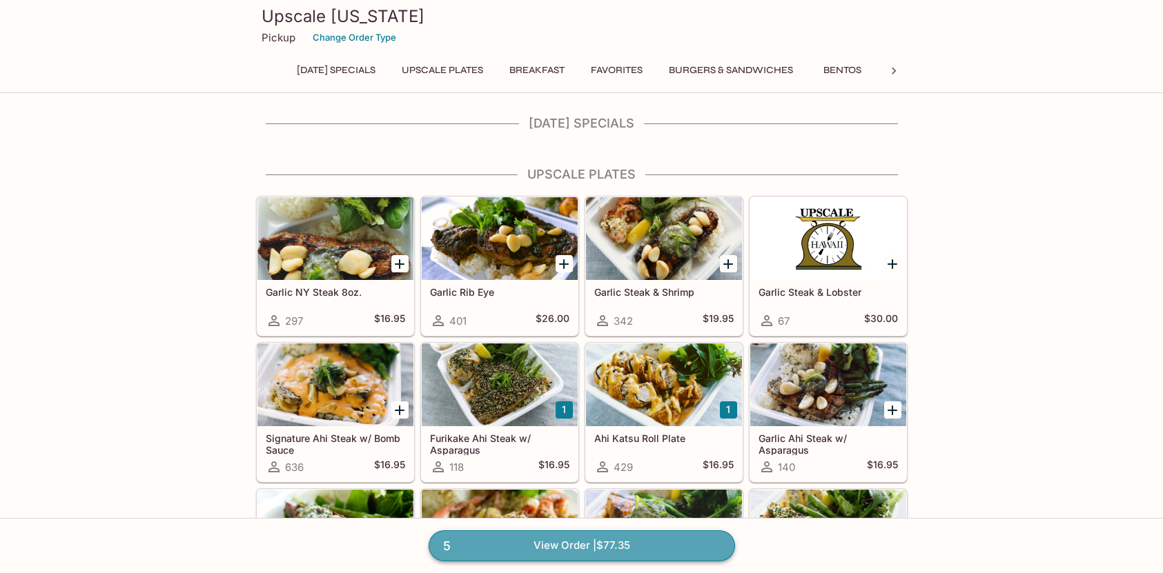
click at [629, 538] on link "5 View Order | $77.35" at bounding box center [582, 546] width 306 height 30
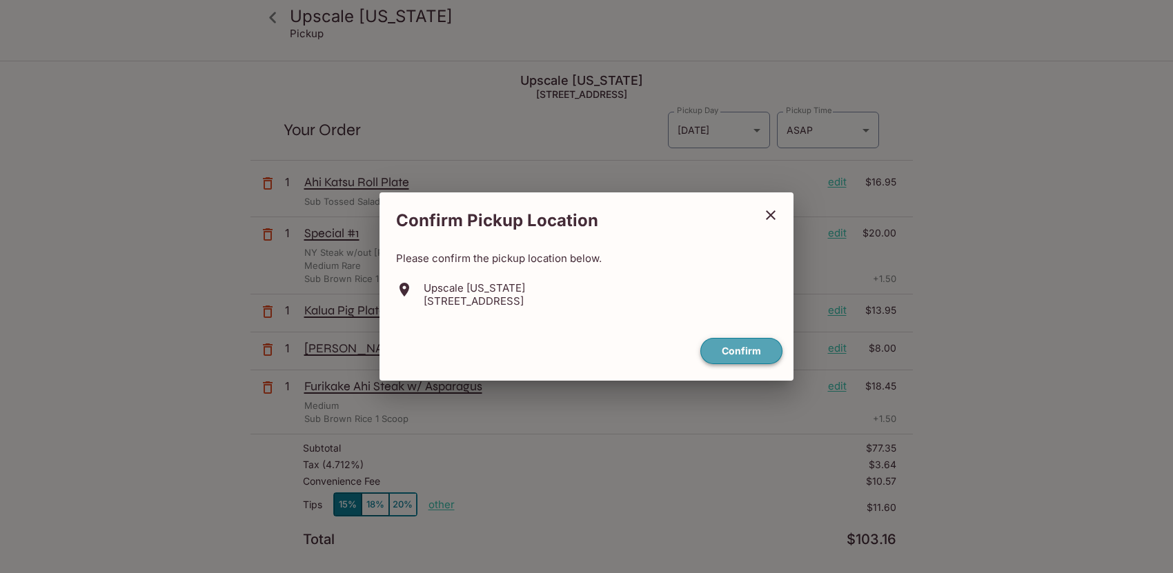
click at [766, 347] on button "Confirm" at bounding box center [741, 351] width 82 height 27
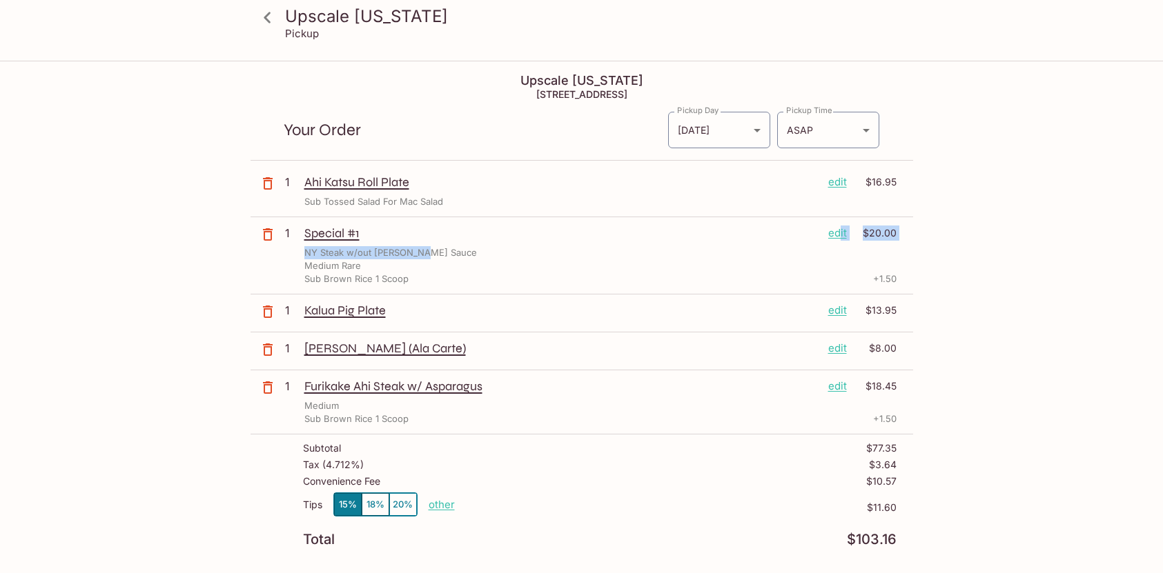
drag, startPoint x: 839, startPoint y: 235, endPoint x: 474, endPoint y: 257, distance: 365.7
click at [474, 257] on div "Special #1 edit $20.00 NY Steak w/out [PERSON_NAME] Sauce Medium Rare Sub Brown…" at bounding box center [600, 256] width 592 height 60
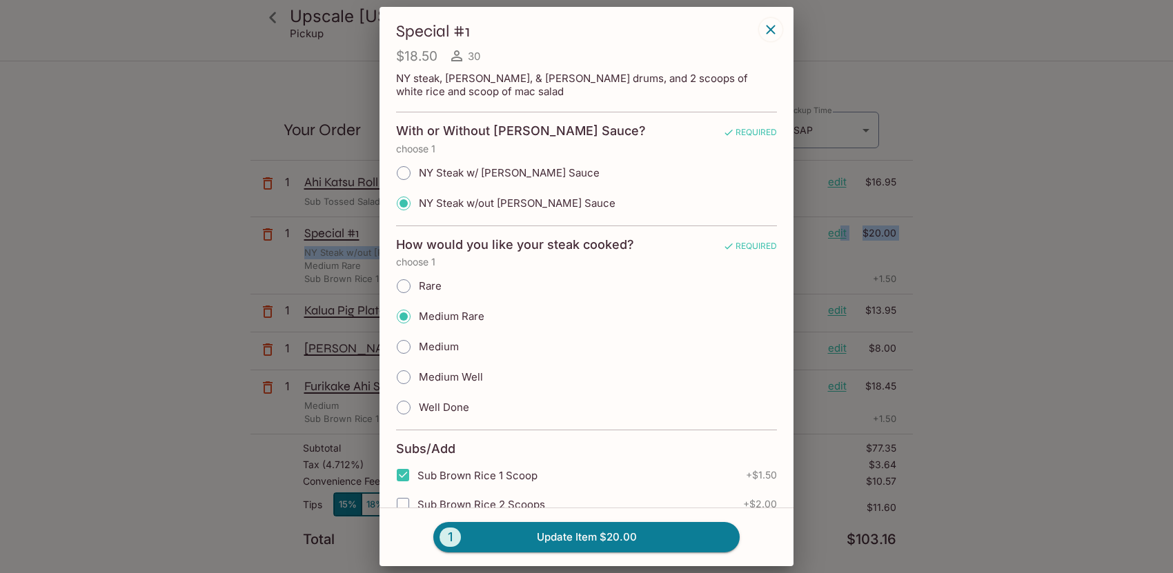
drag, startPoint x: 771, startPoint y: 28, endPoint x: 765, endPoint y: 37, distance: 11.3
click at [771, 29] on icon "button" at bounding box center [771, 29] width 17 height 17
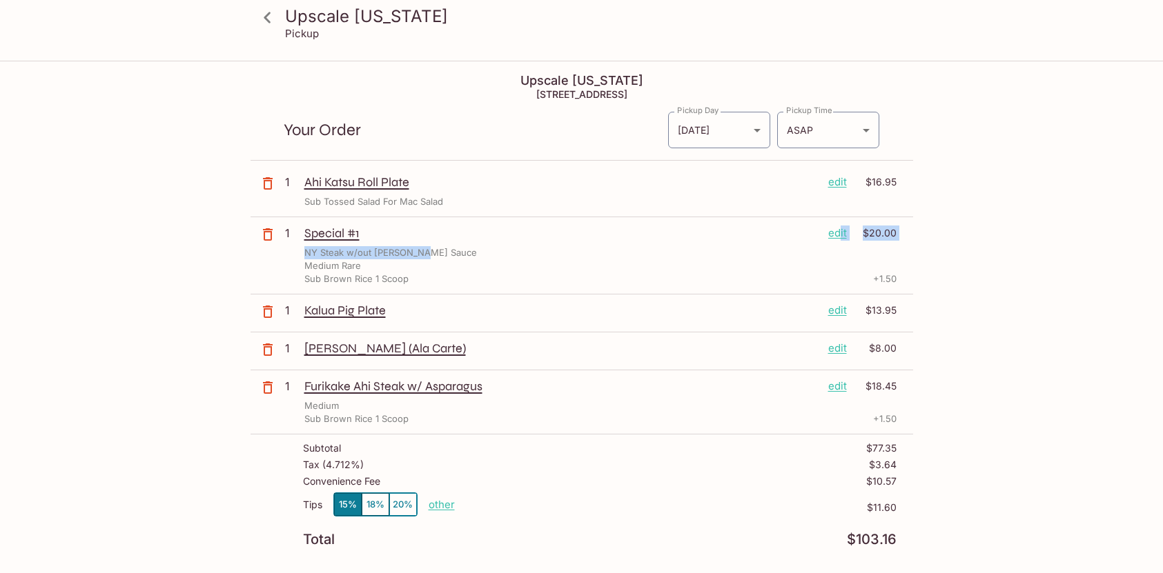
click at [265, 233] on icon "button" at bounding box center [267, 234] width 17 height 17
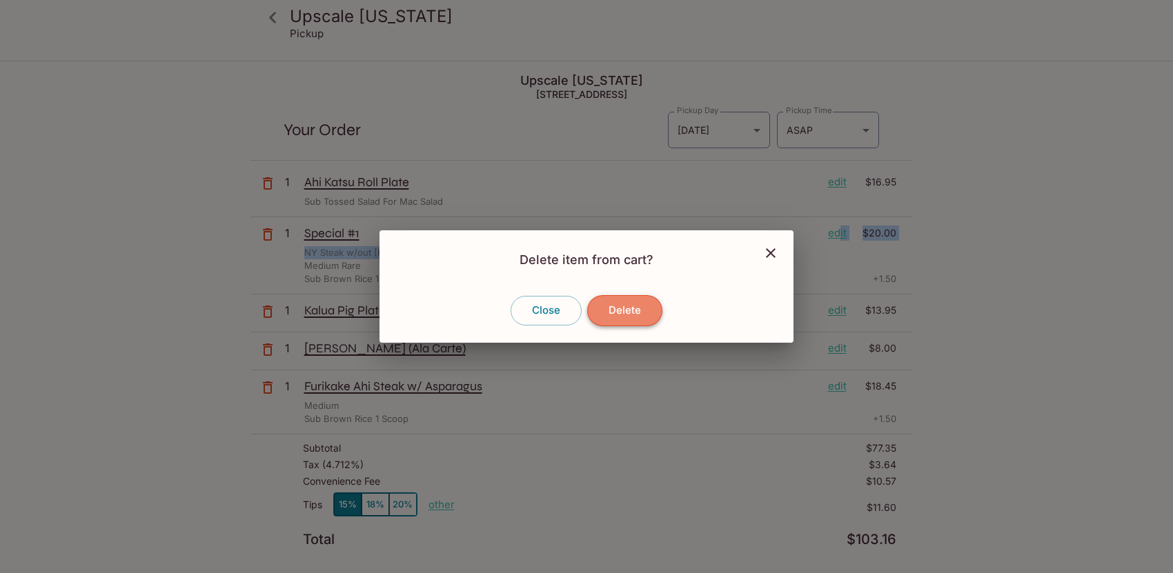
click at [630, 308] on button "Delete" at bounding box center [624, 310] width 75 height 30
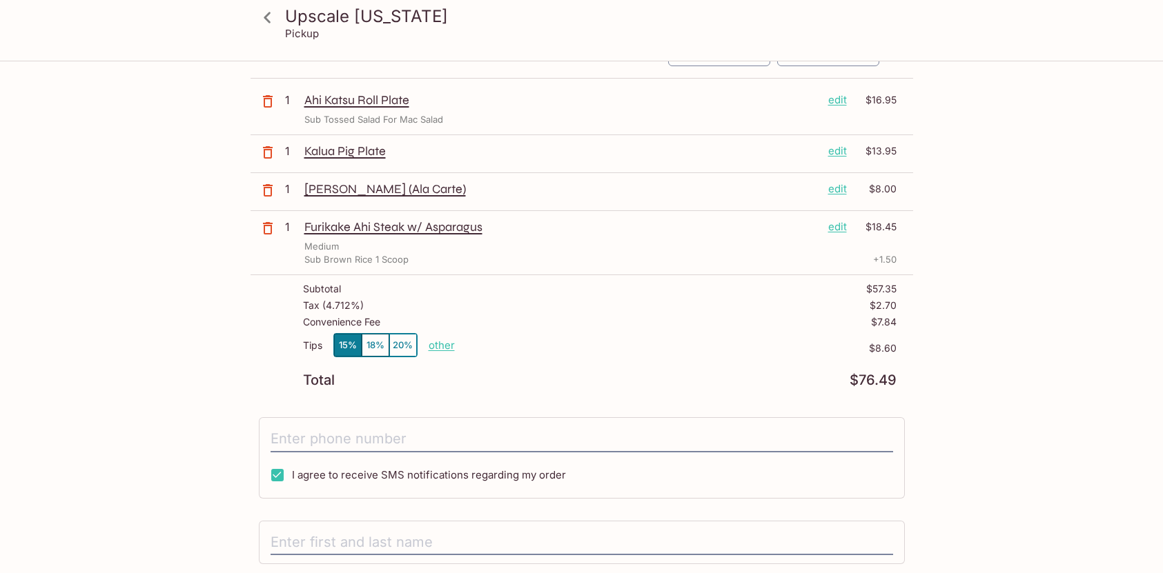
scroll to position [138, 0]
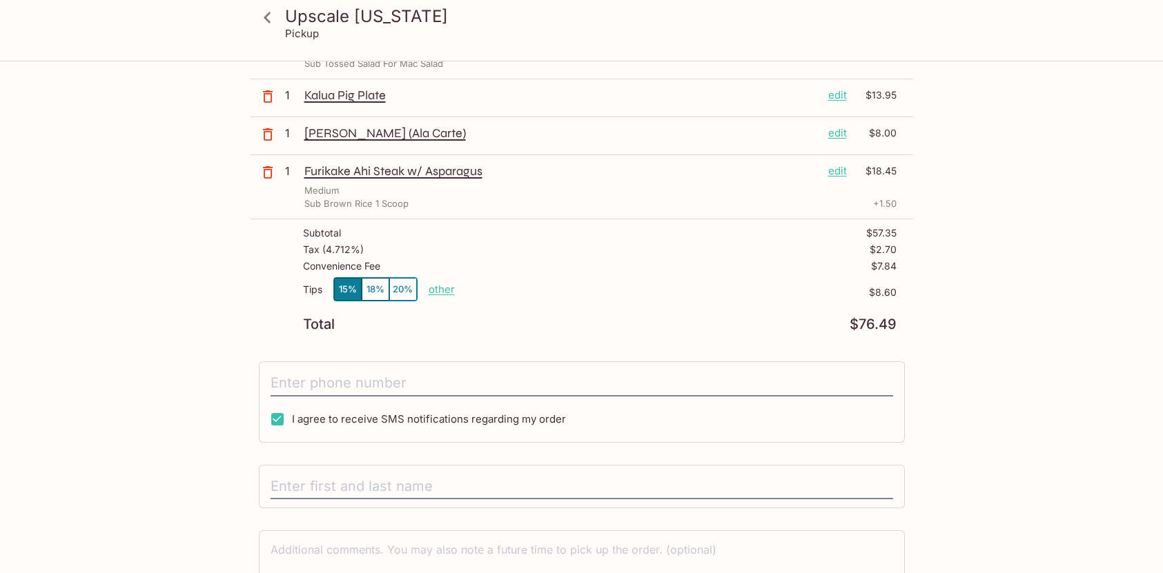
click at [440, 290] on p "other" at bounding box center [442, 289] width 26 height 13
drag, startPoint x: 542, startPoint y: 287, endPoint x: 600, endPoint y: 291, distance: 58.1
click at [600, 291] on div "Tips 15% 18% 20% Done 8.60 $8.60" at bounding box center [599, 297] width 593 height 41
type input "0.00"
click at [640, 285] on div "Tips 15% 18% 20% other $0.00" at bounding box center [599, 297] width 593 height 41
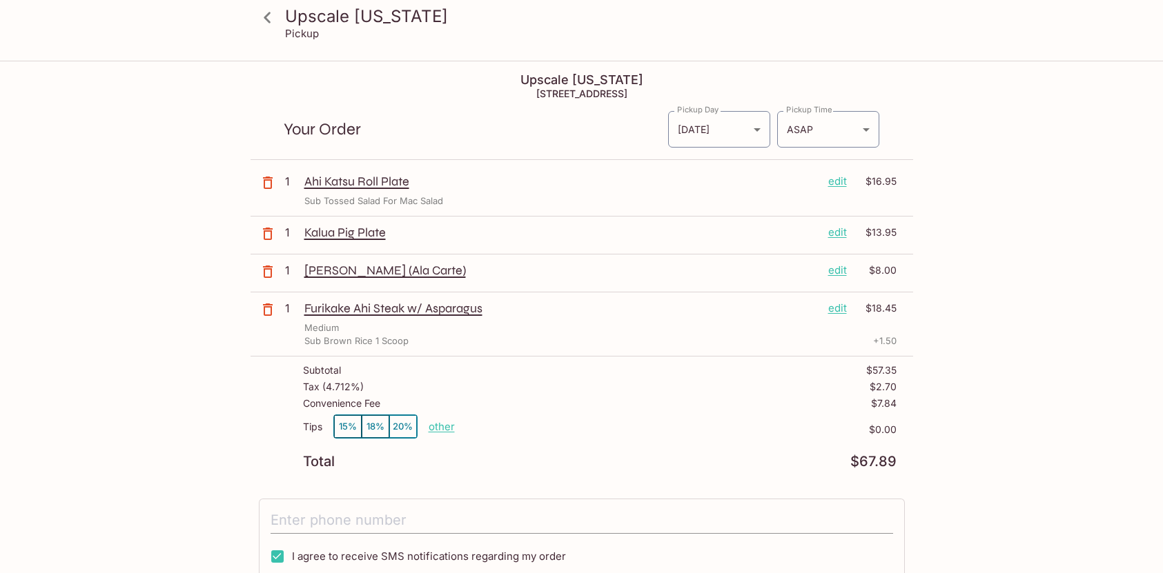
scroll to position [0, 0]
click at [375, 520] on input "tel" at bounding box center [582, 522] width 622 height 26
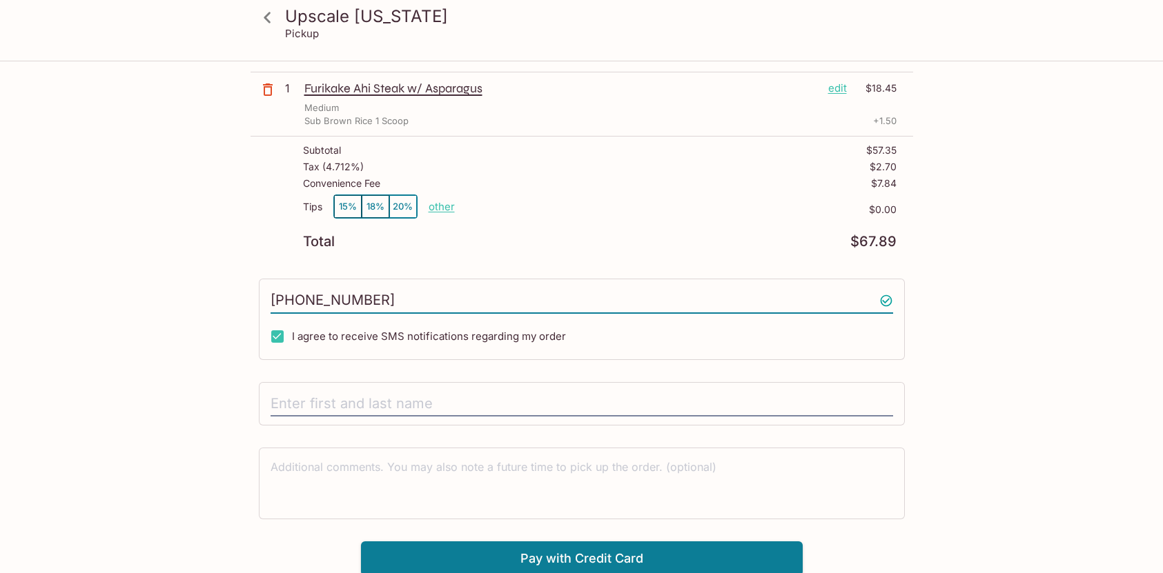
scroll to position [224, 0]
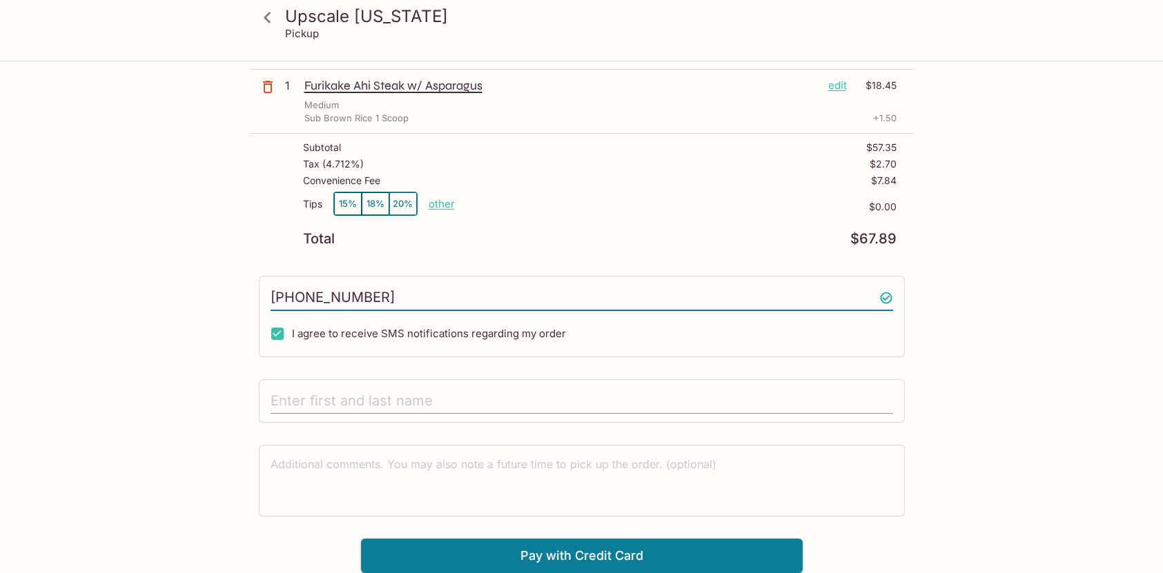
type input "[PHONE_NUMBER]"
click at [383, 402] on input "text" at bounding box center [582, 402] width 622 height 26
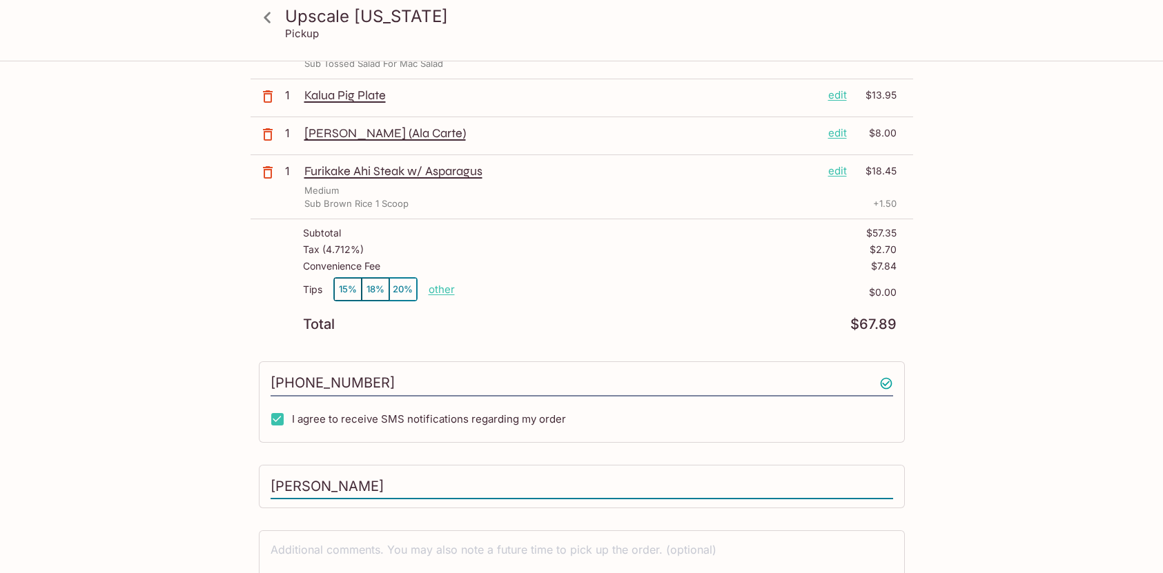
scroll to position [69, 0]
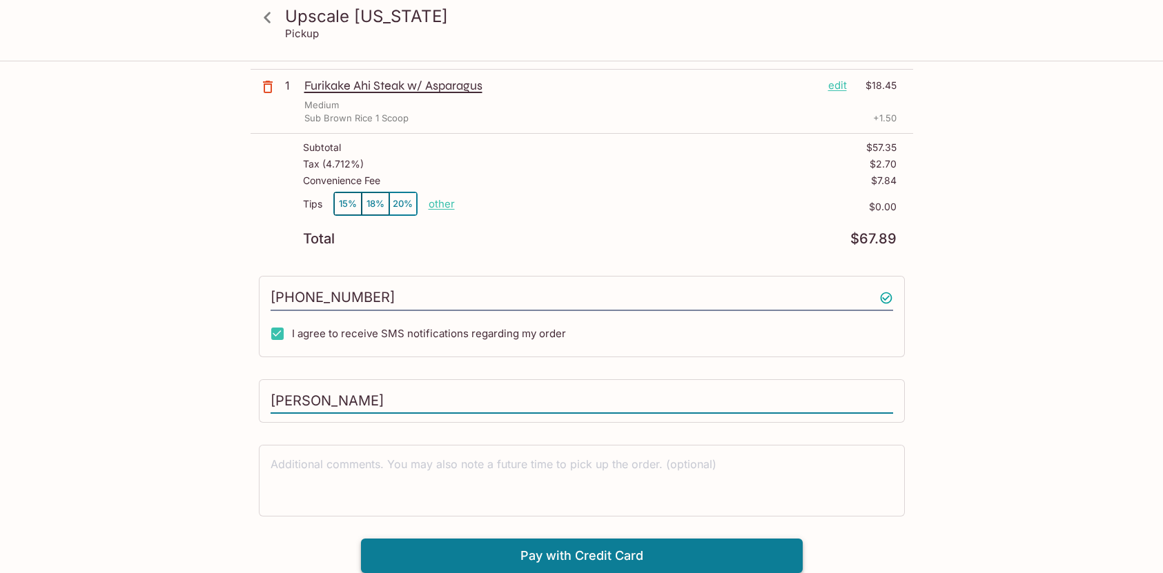
type input "[PERSON_NAME]"
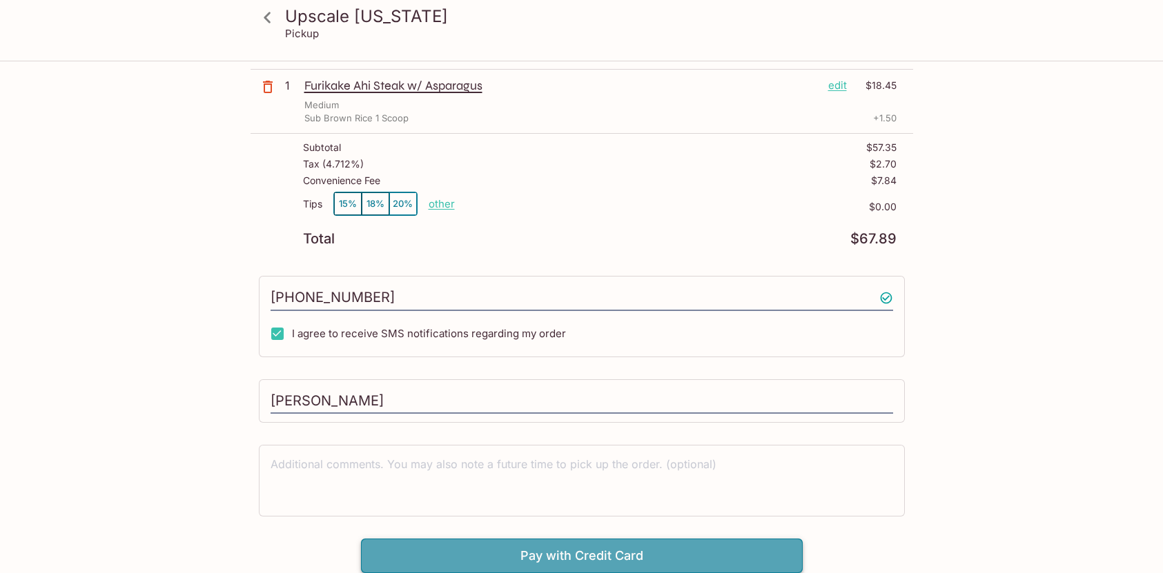
click at [589, 559] on button "Pay with Credit Card" at bounding box center [582, 556] width 442 height 35
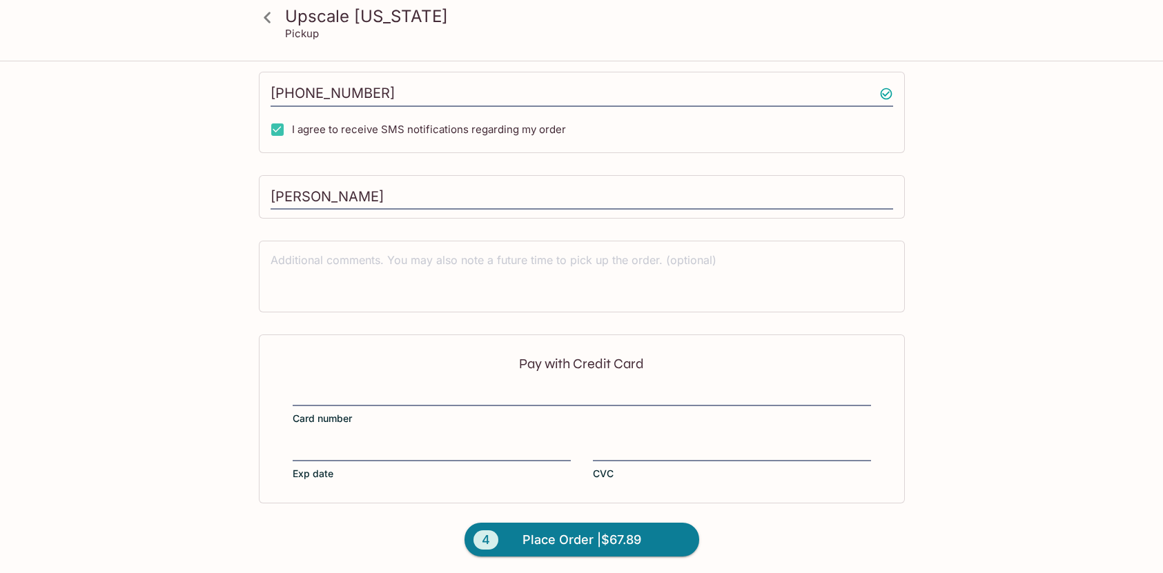
scroll to position [431, 0]
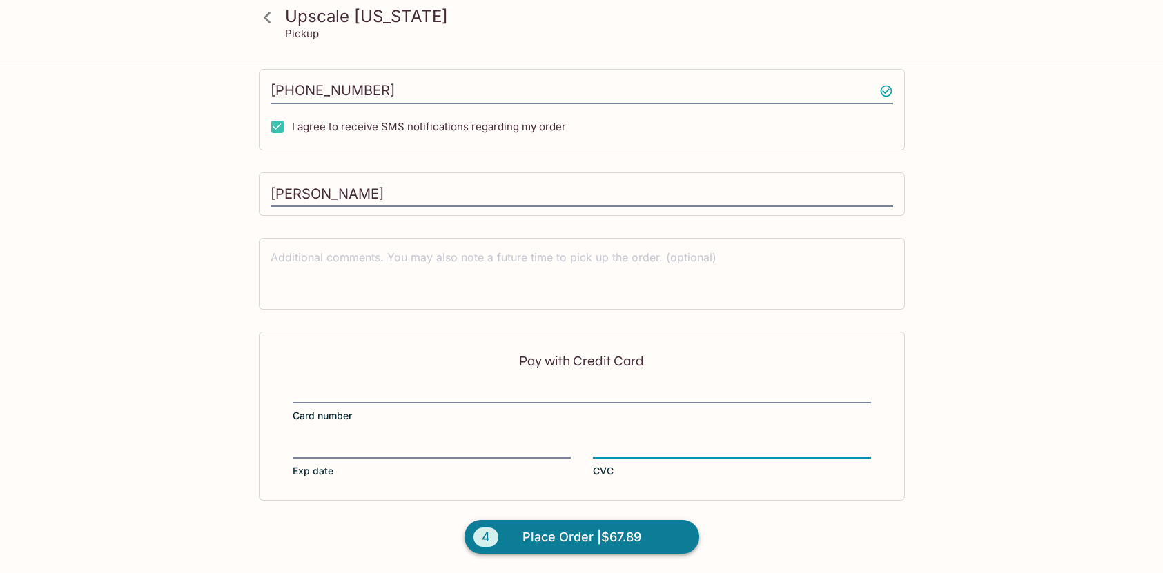
click at [590, 533] on span "Place Order | $67.89" at bounding box center [581, 538] width 119 height 22
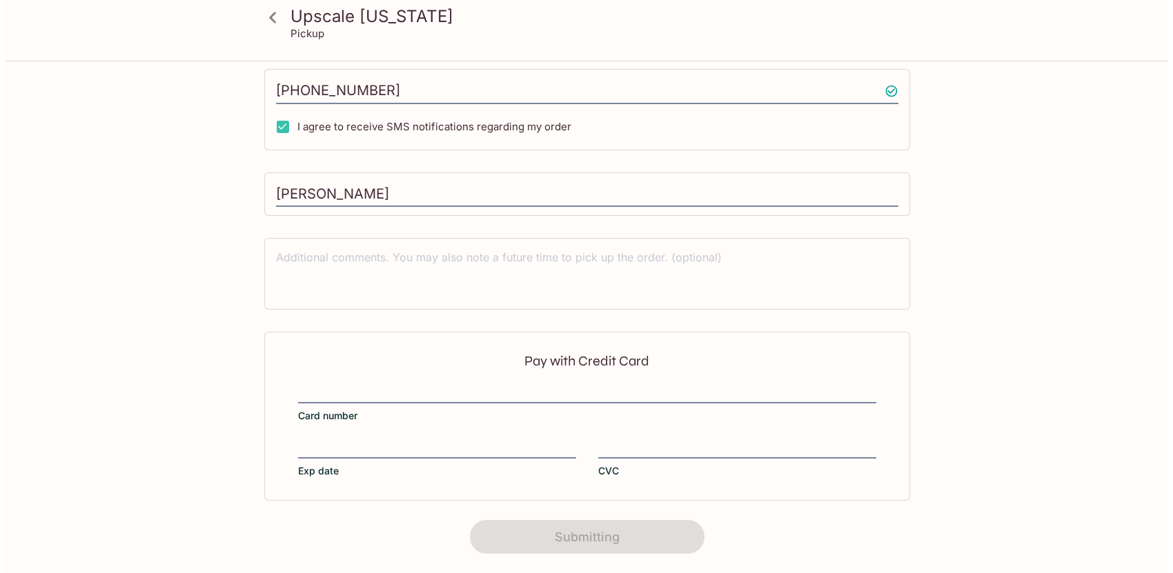
scroll to position [0, 0]
